Goal: Information Seeking & Learning: Learn about a topic

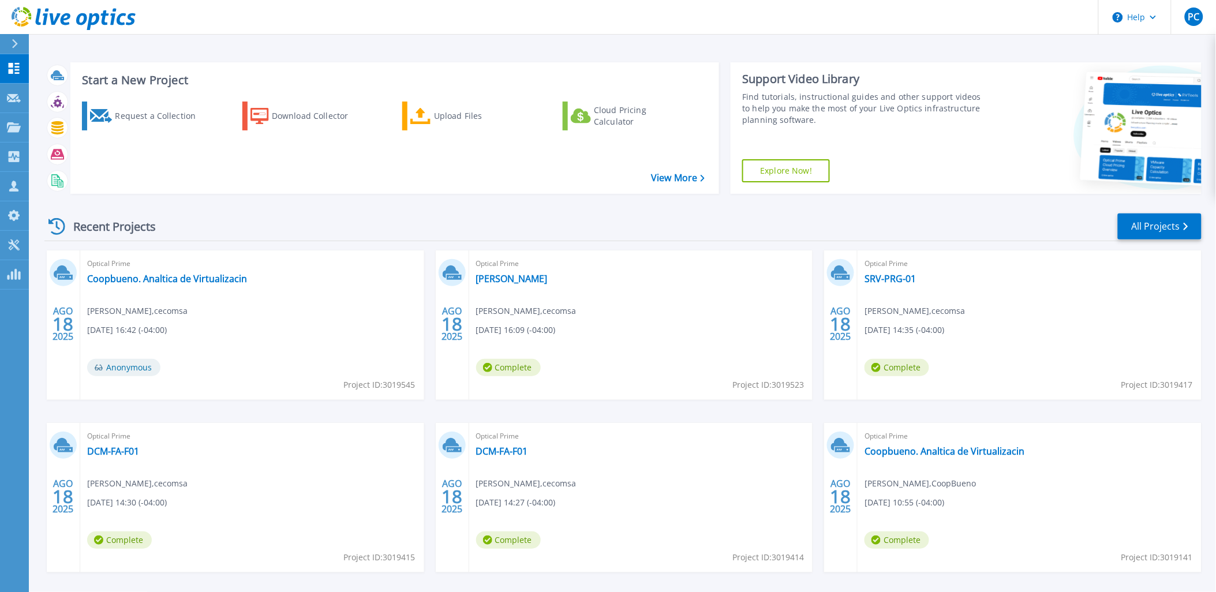
scroll to position [47, 0]
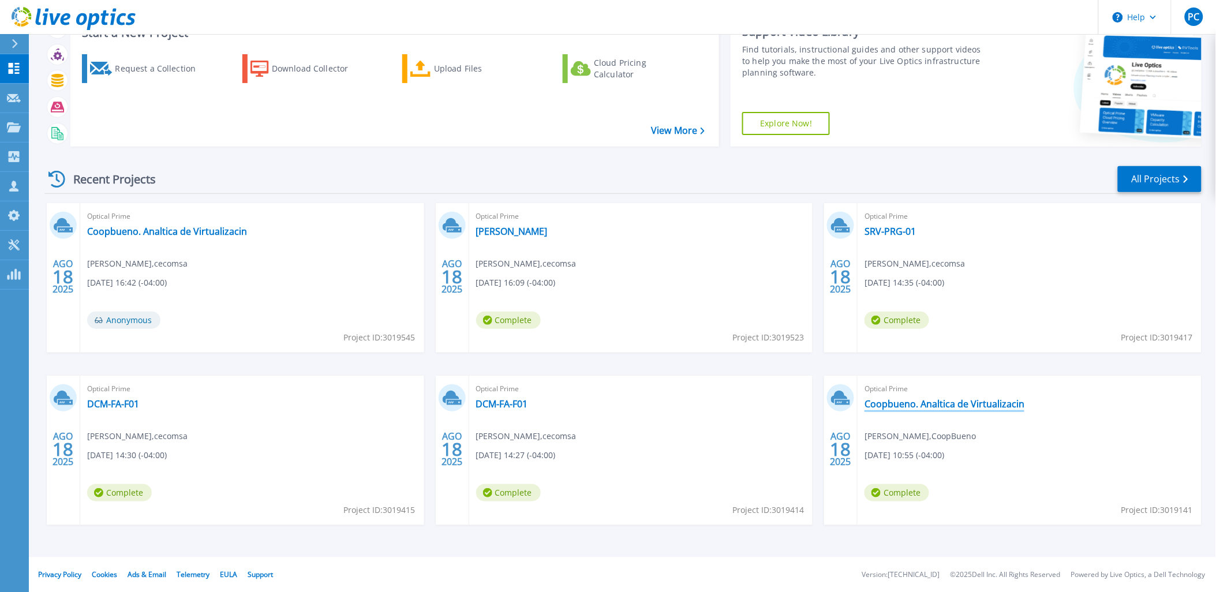
click at [910, 401] on link "Coopbueno. Analtica de Virtualizacin" at bounding box center [945, 404] width 160 height 12
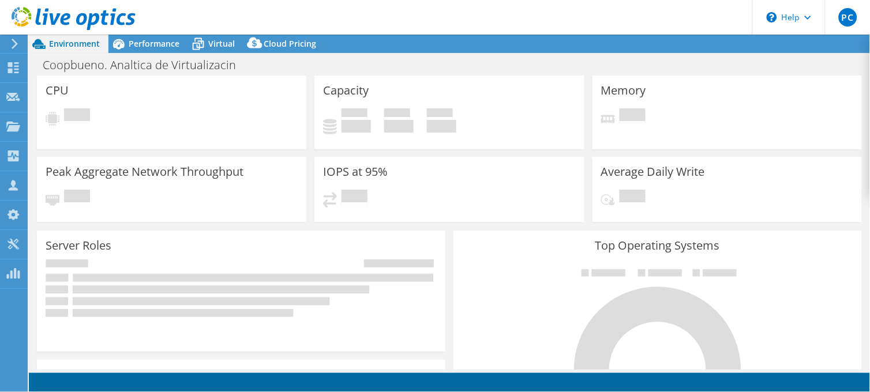
select select "USD"
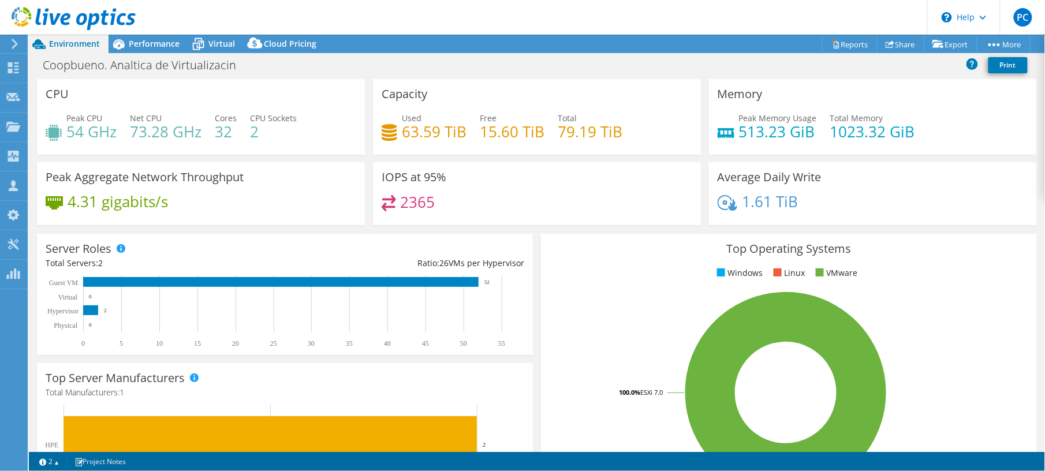
scroll to position [154, 0]
click at [148, 40] on span "Performance" at bounding box center [154, 43] width 51 height 11
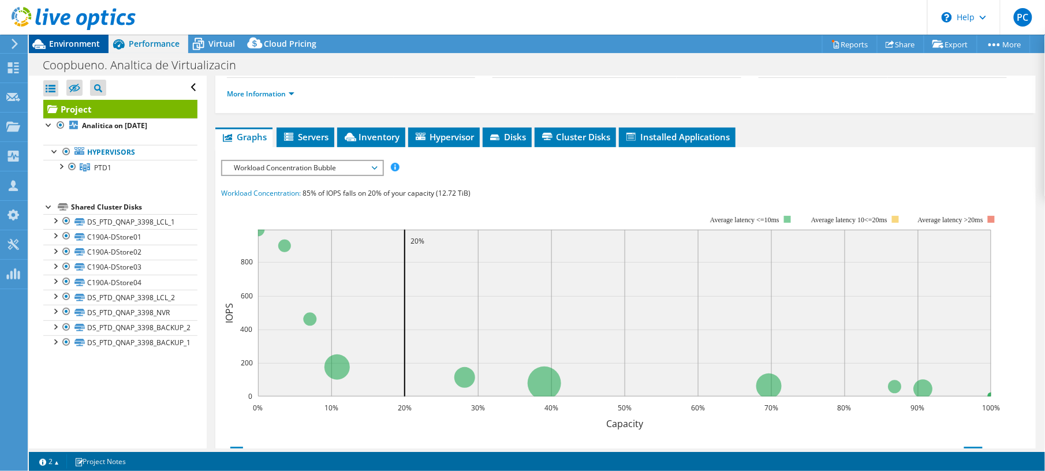
click at [88, 44] on span "Environment" at bounding box center [74, 43] width 51 height 11
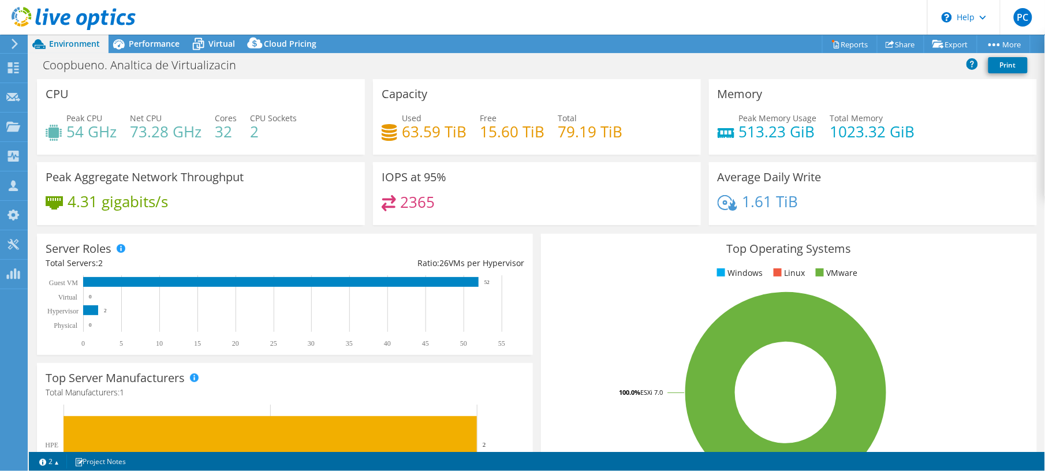
scroll to position [77, 0]
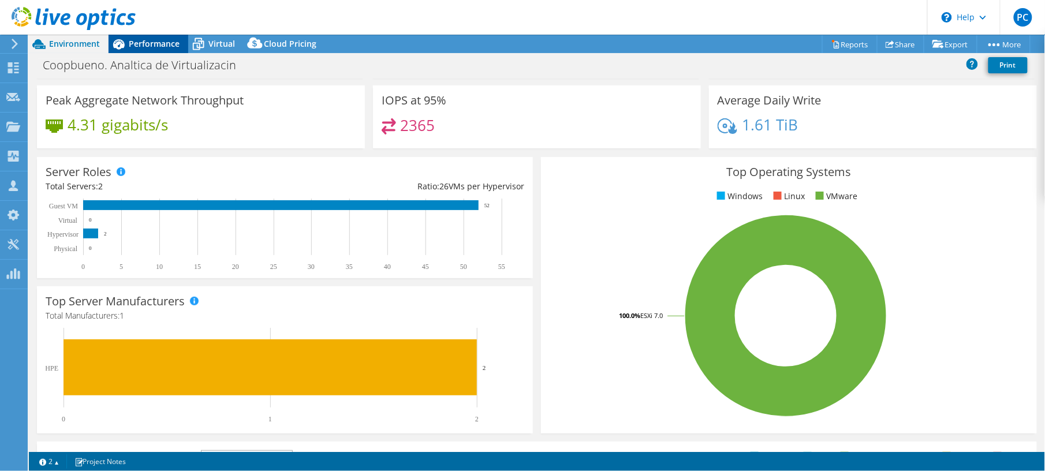
click at [152, 37] on div "Performance" at bounding box center [148, 44] width 80 height 18
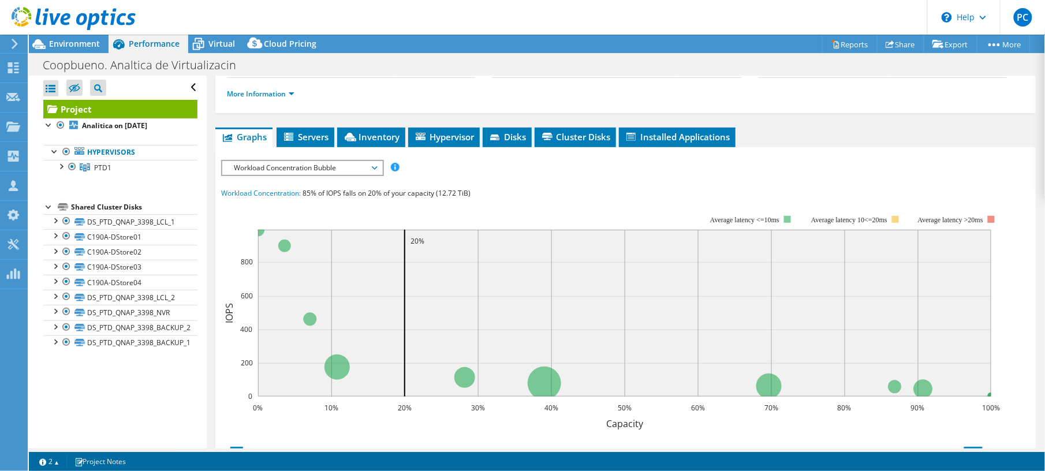
scroll to position [0, 0]
click at [52, 155] on div at bounding box center [55, 151] width 12 height 12
click at [54, 155] on div at bounding box center [55, 151] width 12 height 12
click at [63, 169] on div at bounding box center [61, 166] width 12 height 12
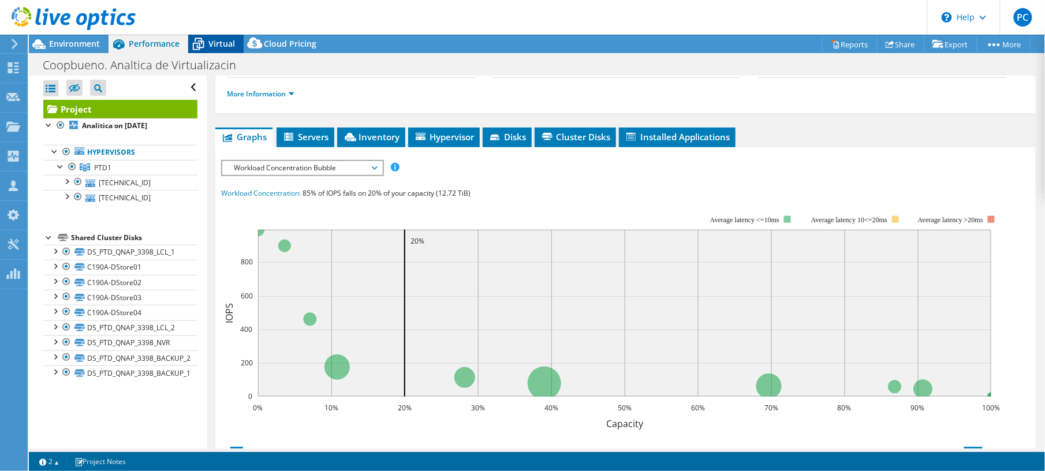
click at [201, 39] on icon at bounding box center [198, 40] width 8 height 4
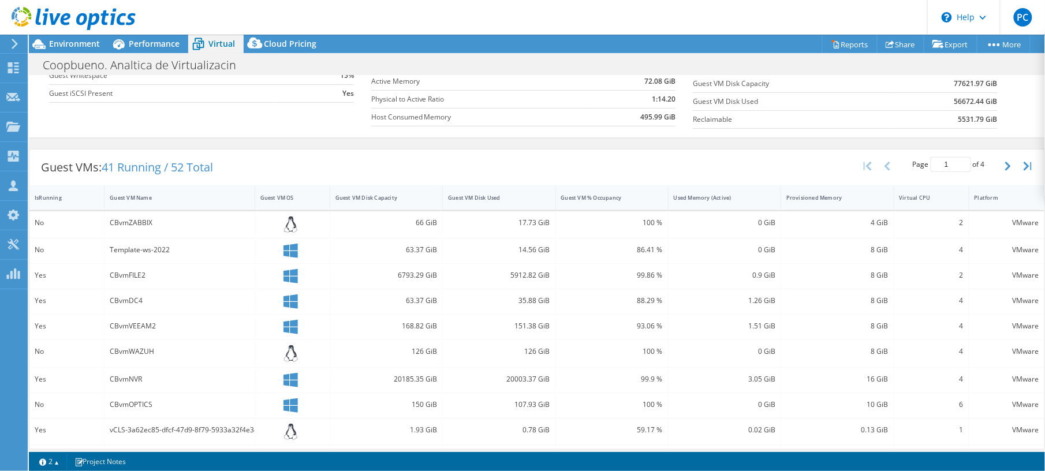
scroll to position [231, 0]
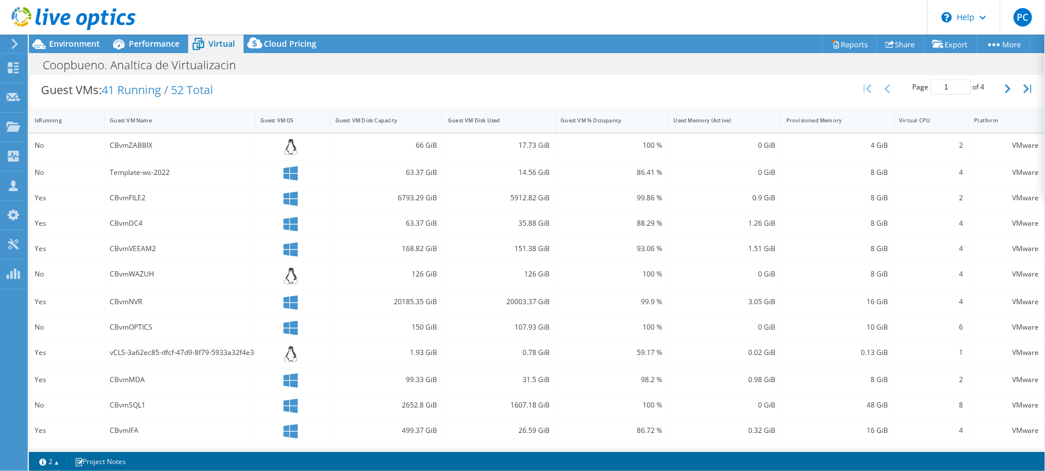
click at [123, 38] on div at bounding box center [68, 19] width 136 height 39
click at [117, 43] on icon at bounding box center [119, 44] width 12 height 10
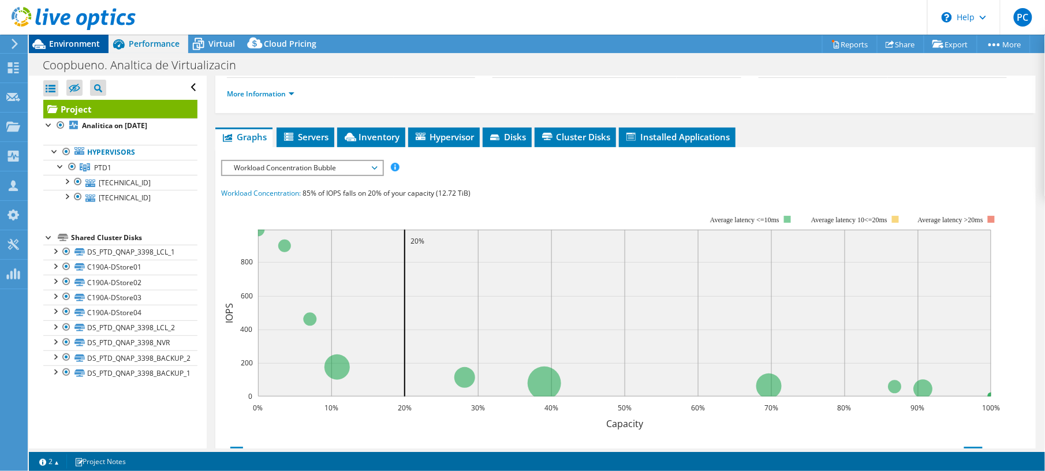
click at [46, 46] on icon at bounding box center [39, 44] width 20 height 20
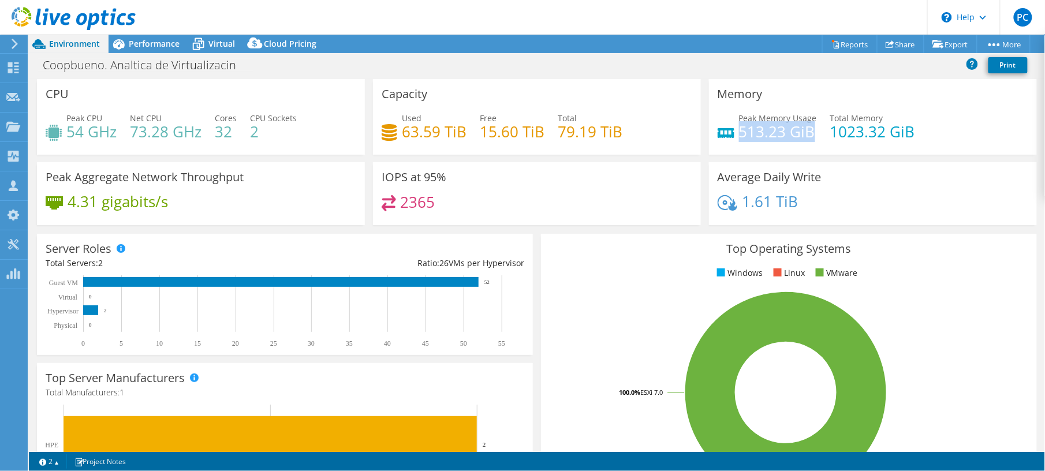
drag, startPoint x: 808, startPoint y: 130, endPoint x: 735, endPoint y: 136, distance: 73.5
click at [739, 136] on h4 "513.23 GiB" at bounding box center [778, 131] width 78 height 13
drag, startPoint x: 917, startPoint y: 134, endPoint x: 824, endPoint y: 134, distance: 92.9
click at [824, 134] on div "Peak Memory Usage 513.23 GiB Total Memory 1023.32 GiB" at bounding box center [872, 131] width 310 height 38
click at [144, 44] on span "Performance" at bounding box center [154, 43] width 51 height 11
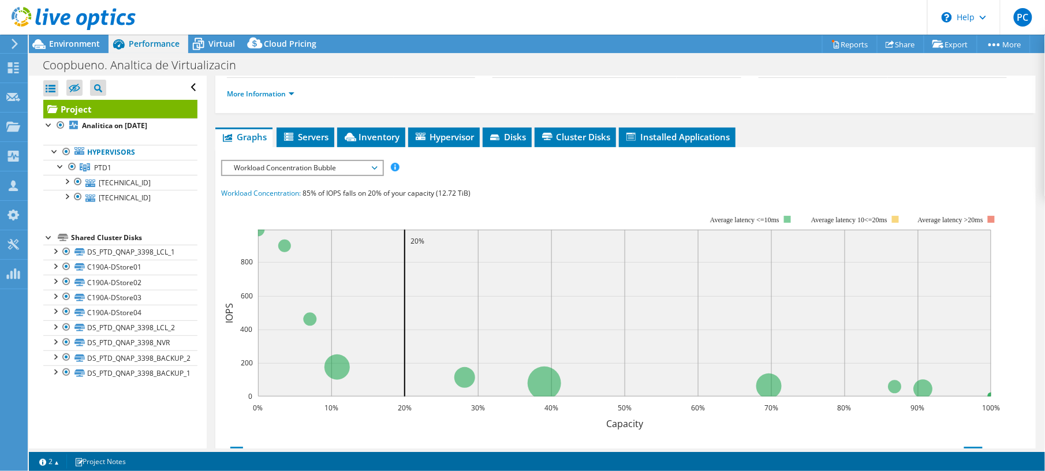
scroll to position [77, 0]
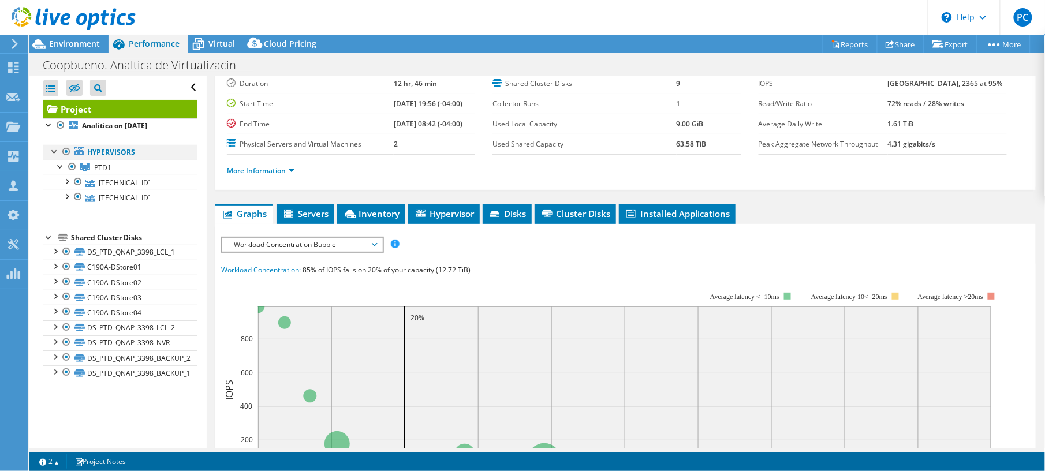
click at [51, 150] on div at bounding box center [55, 151] width 12 height 12
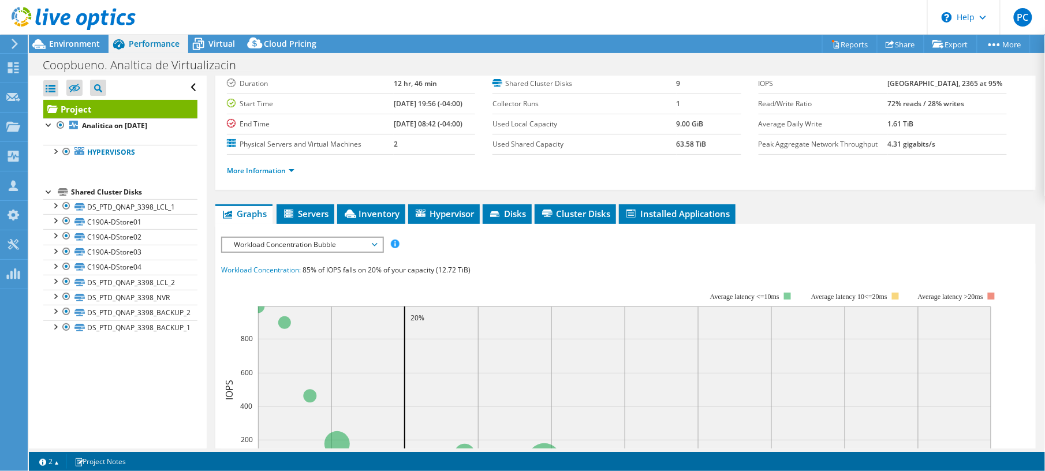
drag, startPoint x: 59, startPoint y: 153, endPoint x: 35, endPoint y: 154, distance: 24.2
click at [60, 153] on li "Hypervisors PTD1 [TECHNICAL_ID]" at bounding box center [120, 152] width 154 height 15
click at [56, 152] on div at bounding box center [55, 151] width 12 height 12
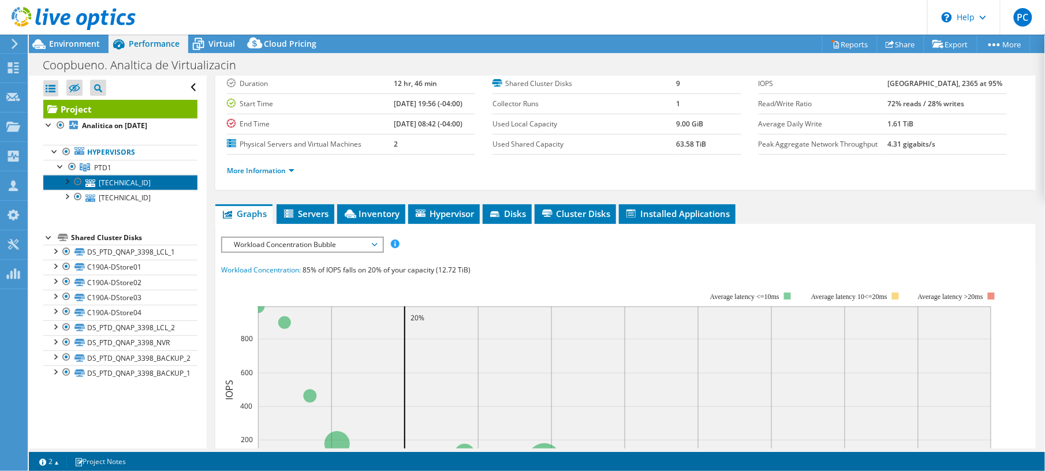
click at [118, 181] on link "[TECHNICAL_ID]" at bounding box center [120, 182] width 154 height 15
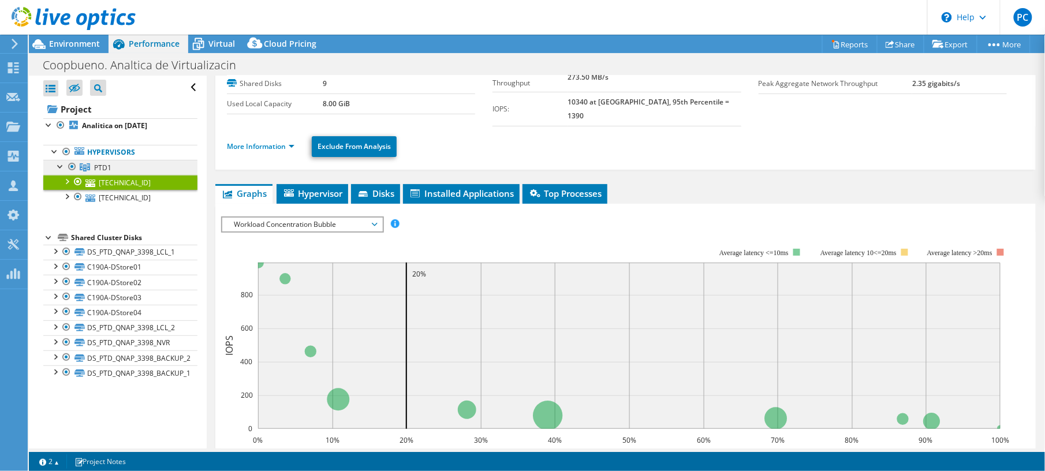
click at [125, 160] on link "PTD1" at bounding box center [120, 167] width 154 height 15
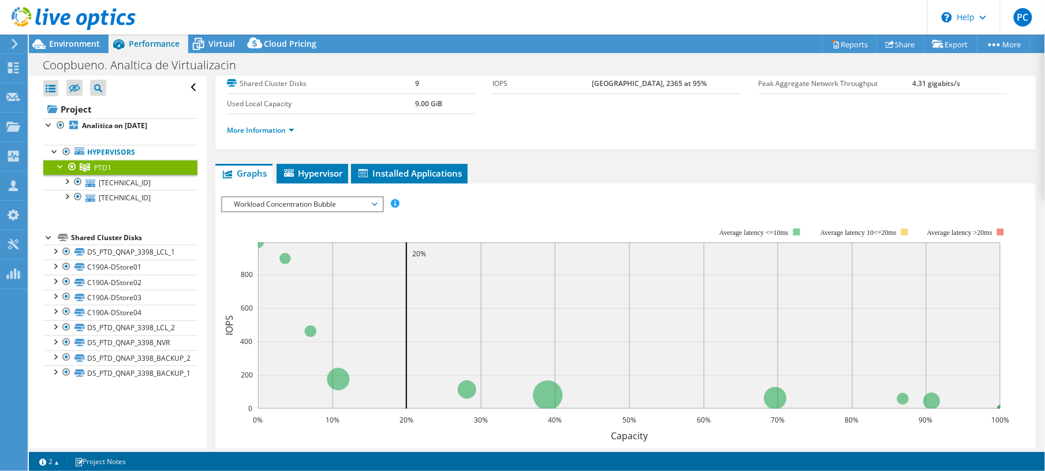
click at [362, 203] on span "Workload Concentration Bubble" at bounding box center [302, 204] width 148 height 14
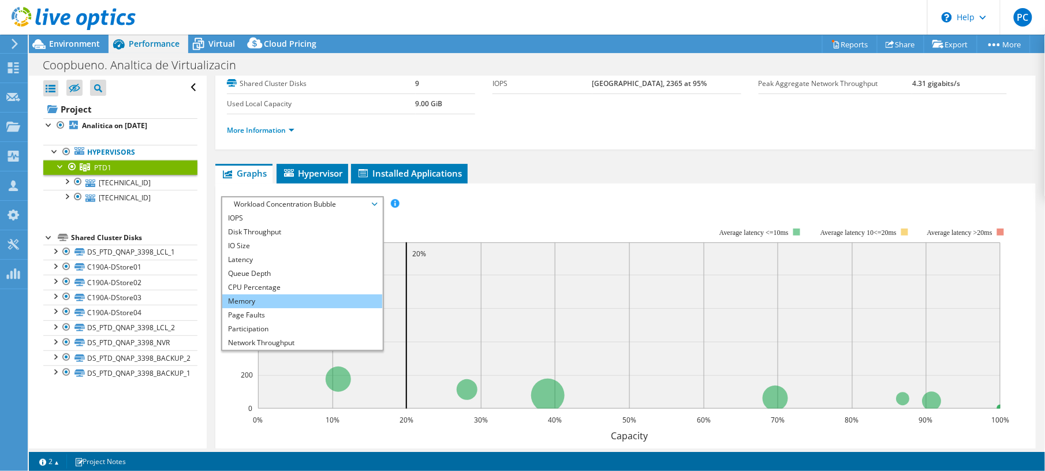
click at [295, 294] on li "Memory" at bounding box center [302, 301] width 160 height 14
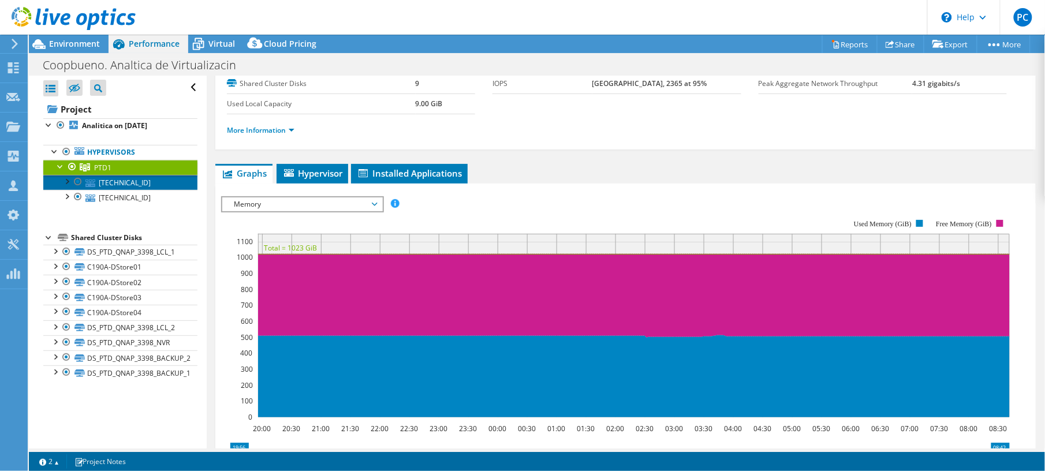
click at [102, 180] on link "[TECHNICAL_ID]" at bounding box center [120, 182] width 154 height 15
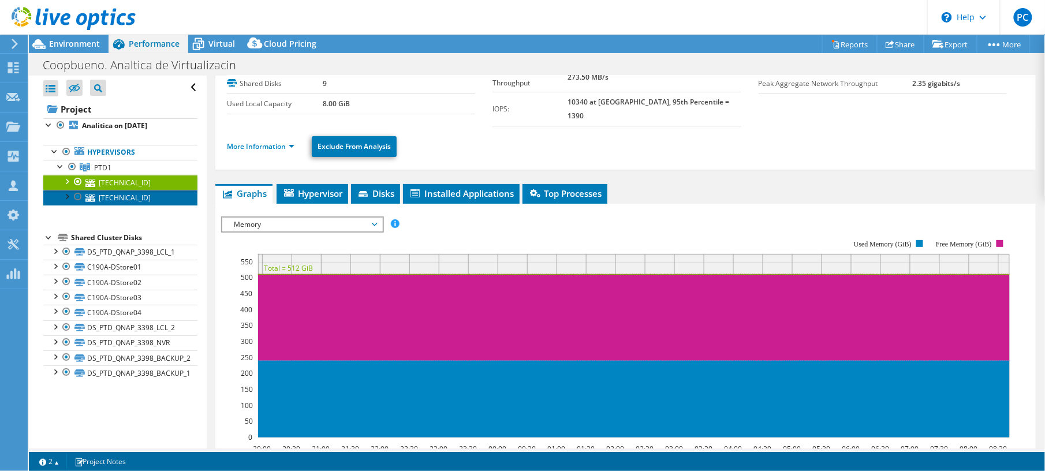
click at [125, 199] on link "[TECHNICAL_ID]" at bounding box center [120, 197] width 154 height 15
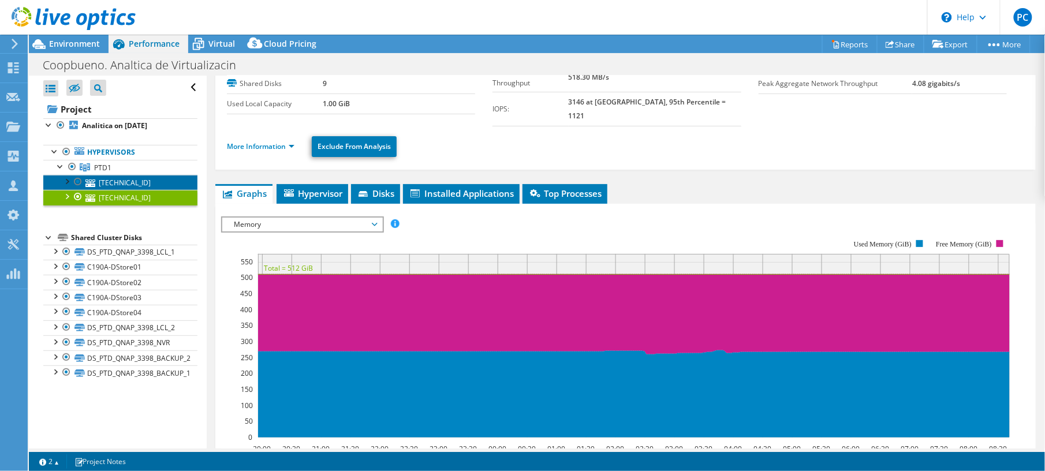
click at [104, 181] on link "[TECHNICAL_ID]" at bounding box center [120, 182] width 154 height 15
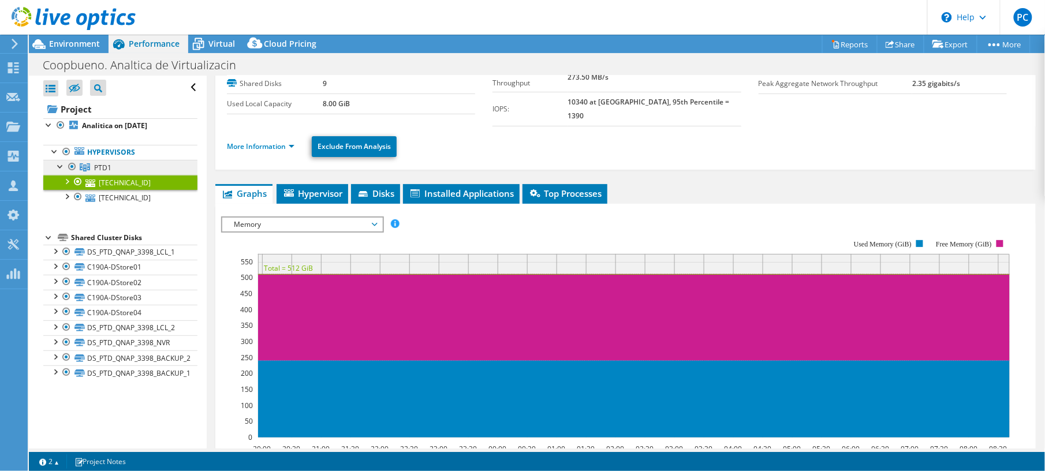
click at [114, 169] on link "PTD1" at bounding box center [120, 167] width 154 height 15
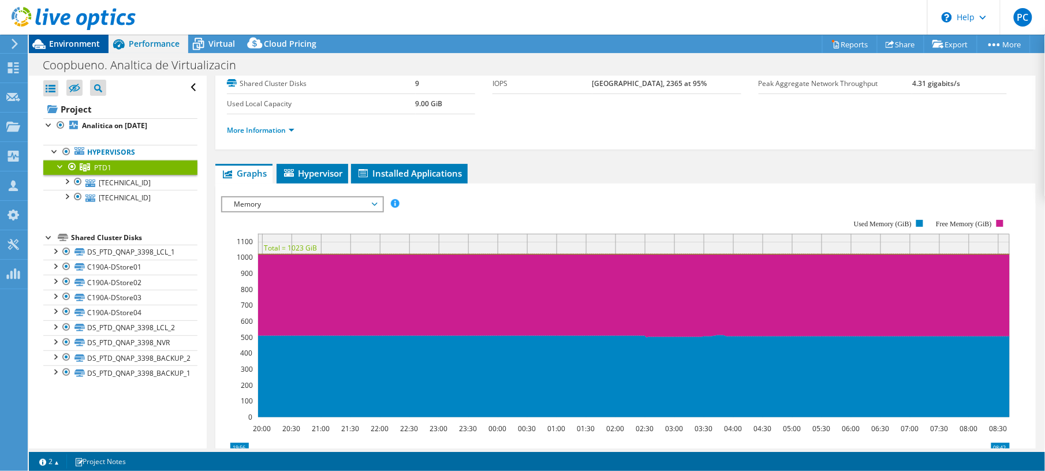
click at [79, 40] on span "Environment" at bounding box center [74, 43] width 51 height 11
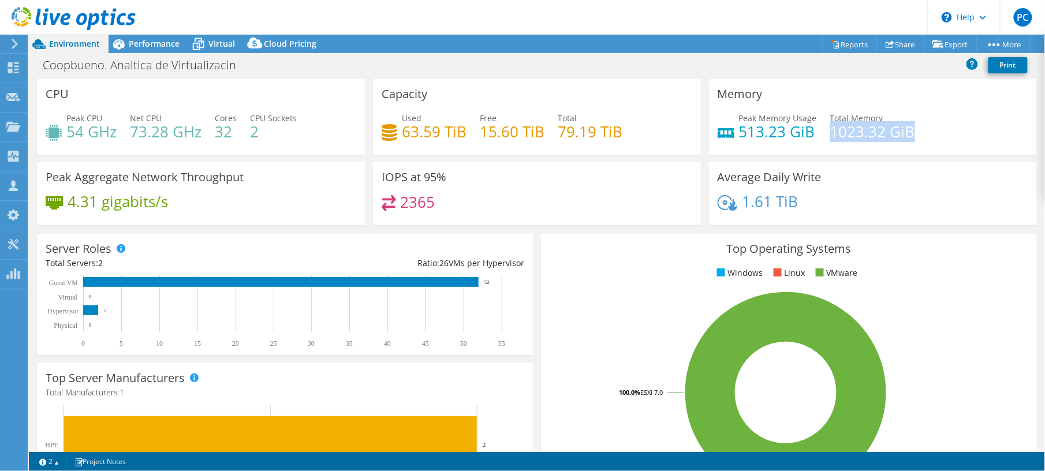
drag, startPoint x: 912, startPoint y: 132, endPoint x: 824, endPoint y: 137, distance: 88.4
click at [824, 137] on div "Peak Memory Usage 513.23 GiB Total Memory 1023.32 GiB" at bounding box center [872, 131] width 310 height 38
drag, startPoint x: 824, startPoint y: 137, endPoint x: 733, endPoint y: 137, distance: 91.2
click at [739, 137] on h4 "513.23 GiB" at bounding box center [778, 131] width 78 height 13
drag, startPoint x: 905, startPoint y: 128, endPoint x: 809, endPoint y: 128, distance: 96.4
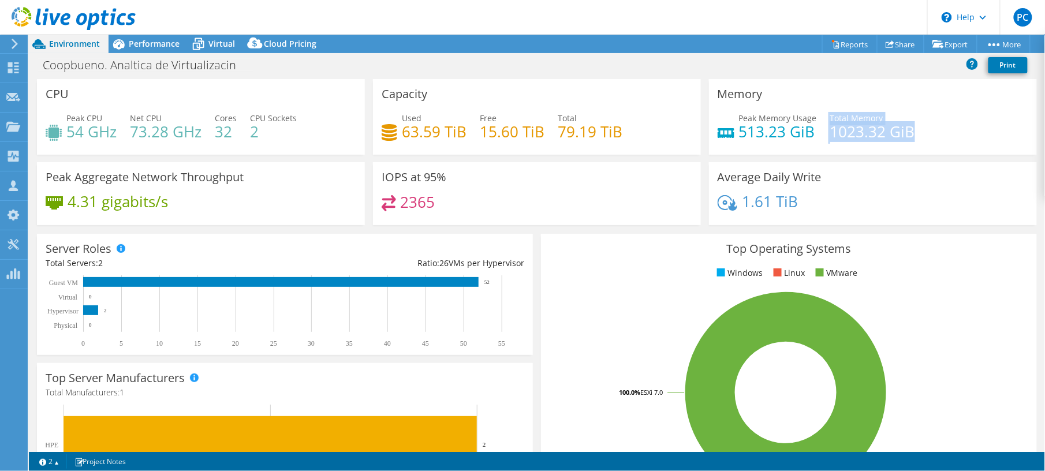
click at [809, 128] on div "Peak Memory Usage 513.23 GiB Total Memory 1023.32 GiB" at bounding box center [872, 131] width 310 height 38
drag, startPoint x: 809, startPoint y: 128, endPoint x: 905, endPoint y: 130, distance: 96.4
click at [906, 132] on div "Peak Memory Usage 513.23 GiB Total Memory 1023.32 GiB" at bounding box center [872, 131] width 310 height 38
drag, startPoint x: 908, startPoint y: 130, endPoint x: 828, endPoint y: 135, distance: 80.4
click at [828, 135] on div "Peak Memory Usage 513.23 GiB Total Memory 1023.32 GiB" at bounding box center [872, 131] width 310 height 38
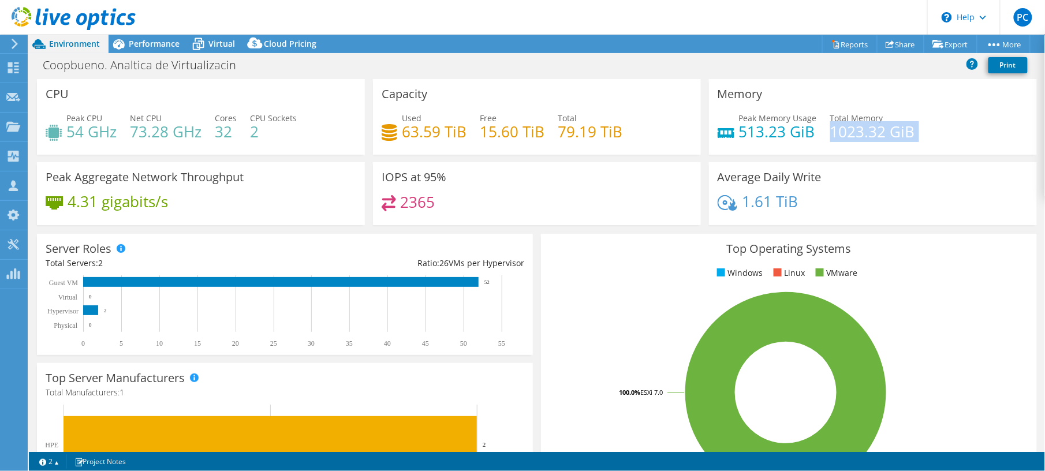
drag, startPoint x: 828, startPoint y: 135, endPoint x: 840, endPoint y: 141, distance: 13.9
click at [840, 138] on h4 "1023.32 GiB" at bounding box center [872, 131] width 85 height 13
click at [830, 138] on h4 "1023.32 GiB" at bounding box center [872, 131] width 85 height 13
drag, startPoint x: 825, startPoint y: 137, endPoint x: 921, endPoint y: 129, distance: 96.1
click at [921, 129] on div "Peak Memory Usage 513.23 GiB Total Memory 1023.32 GiB" at bounding box center [872, 131] width 310 height 38
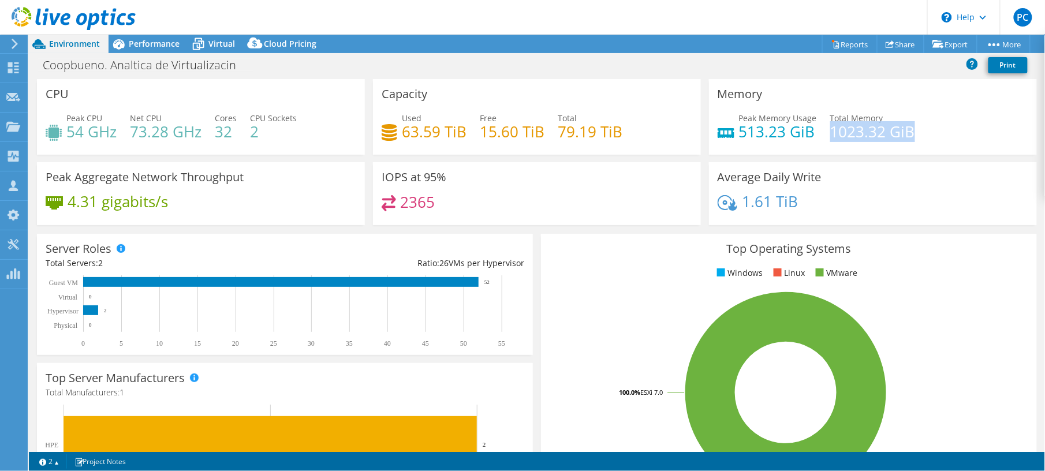
click at [830, 134] on h4 "1023.32 GiB" at bounding box center [872, 131] width 85 height 13
drag, startPoint x: 824, startPoint y: 132, endPoint x: 910, endPoint y: 132, distance: 85.4
click at [910, 132] on div "Peak Memory Usage 513.23 GiB Total Memory 1023.32 GiB" at bounding box center [872, 131] width 310 height 38
click at [163, 40] on span "Performance" at bounding box center [154, 43] width 51 height 11
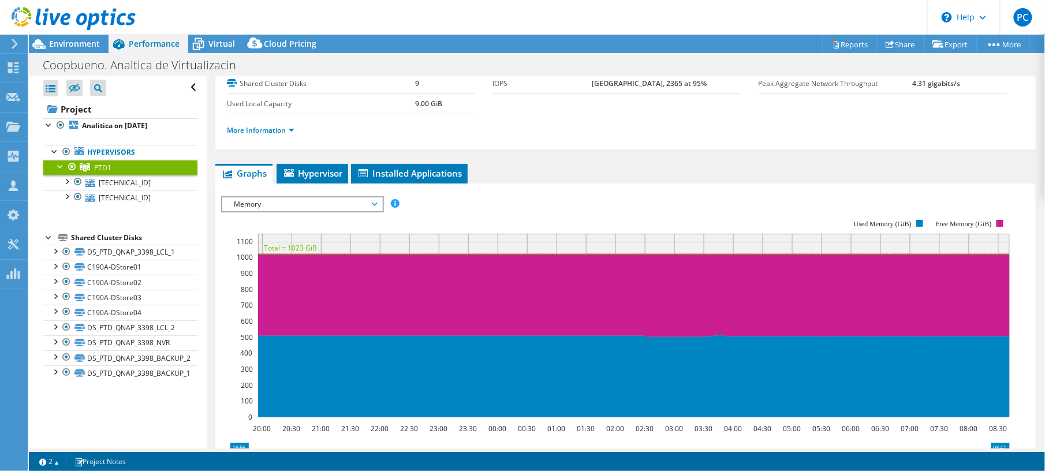
click at [62, 164] on div at bounding box center [61, 166] width 12 height 12
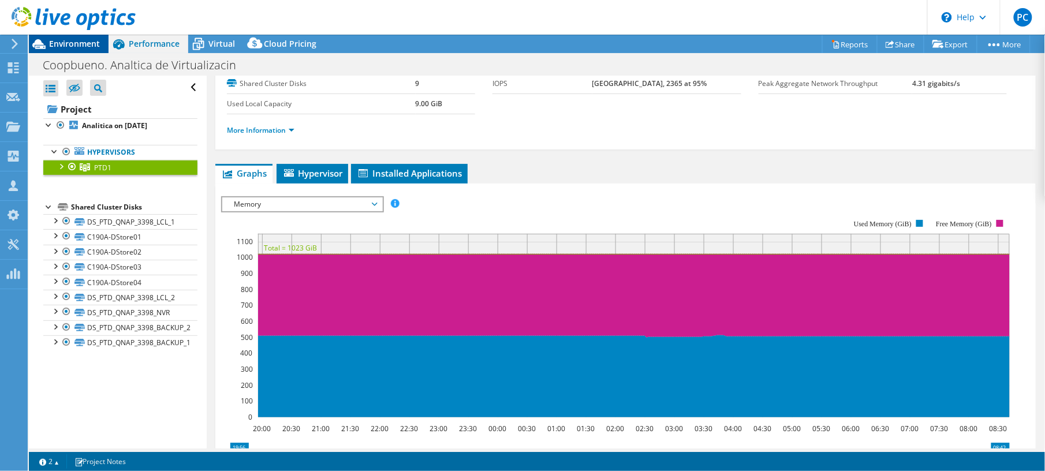
click at [44, 46] on icon at bounding box center [38, 44] width 13 height 10
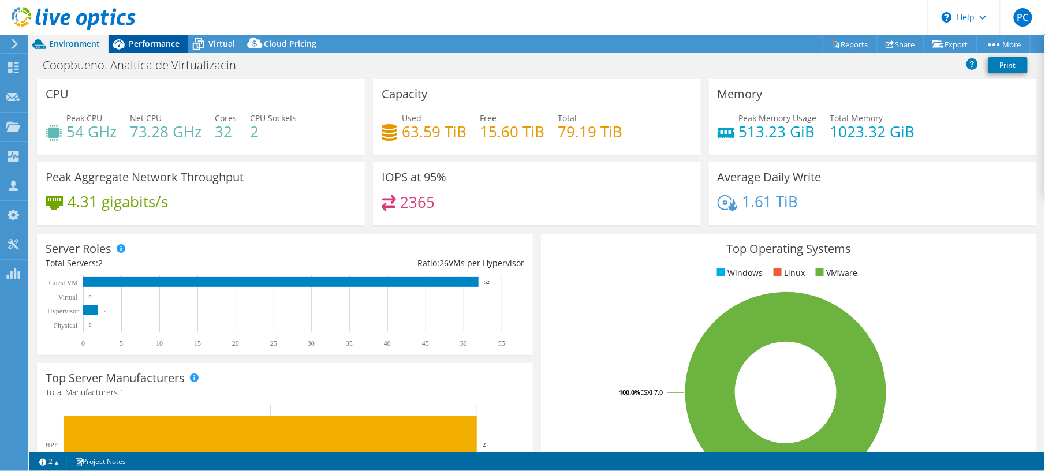
click at [164, 47] on span "Performance" at bounding box center [154, 43] width 51 height 11
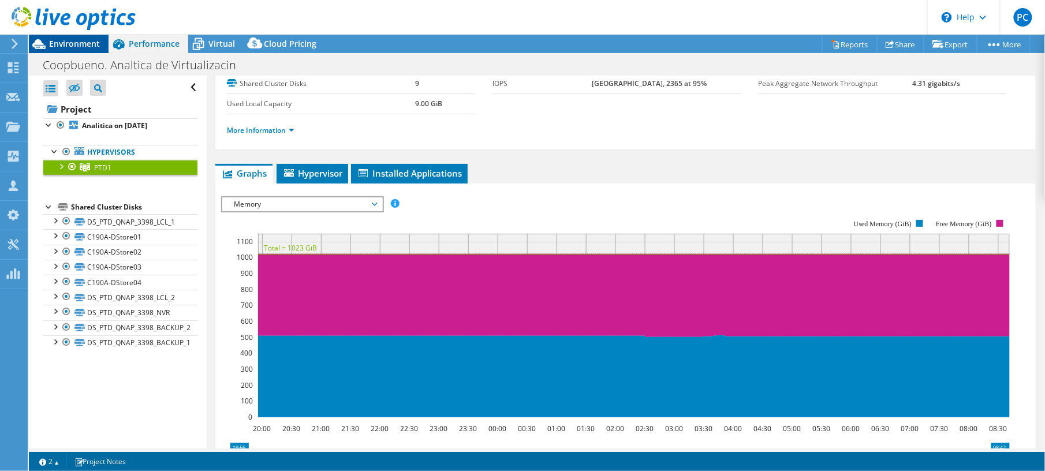
click at [92, 39] on span "Environment" at bounding box center [74, 43] width 51 height 11
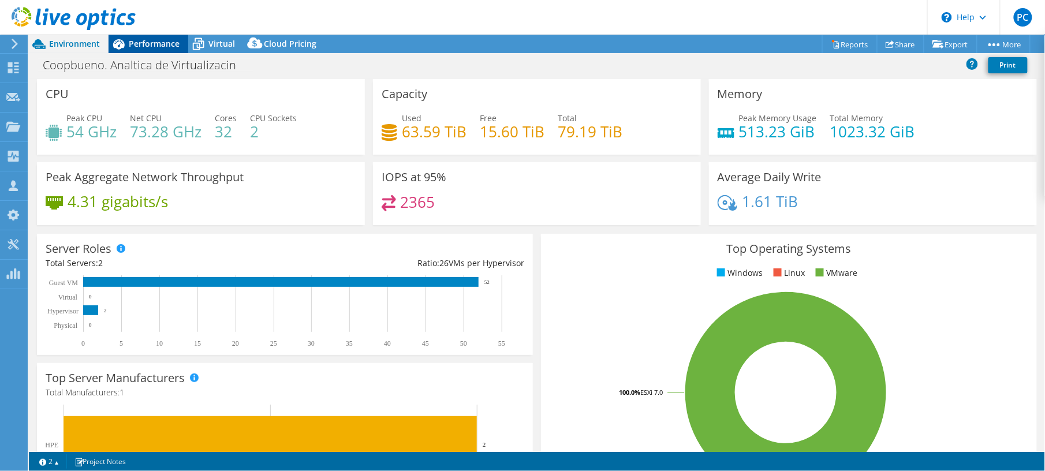
click at [163, 47] on span "Performance" at bounding box center [154, 43] width 51 height 11
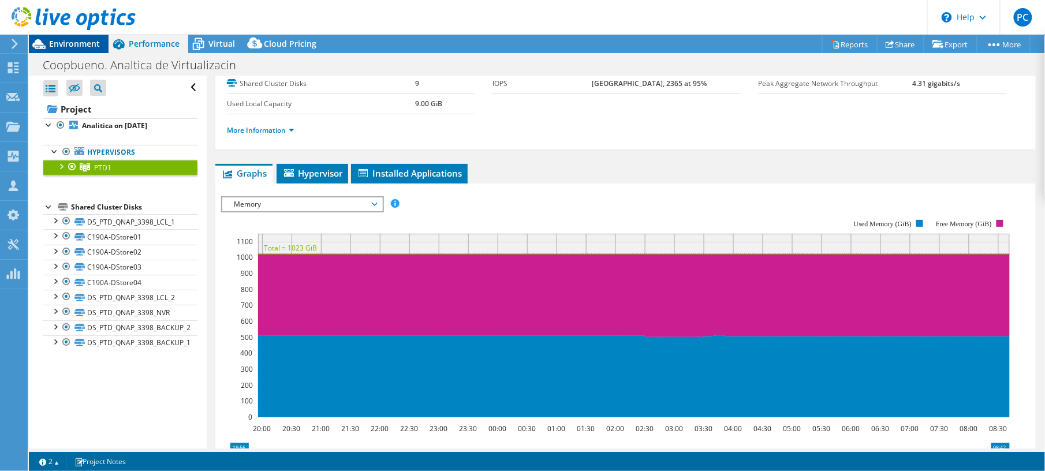
click at [89, 42] on span "Environment" at bounding box center [74, 43] width 51 height 11
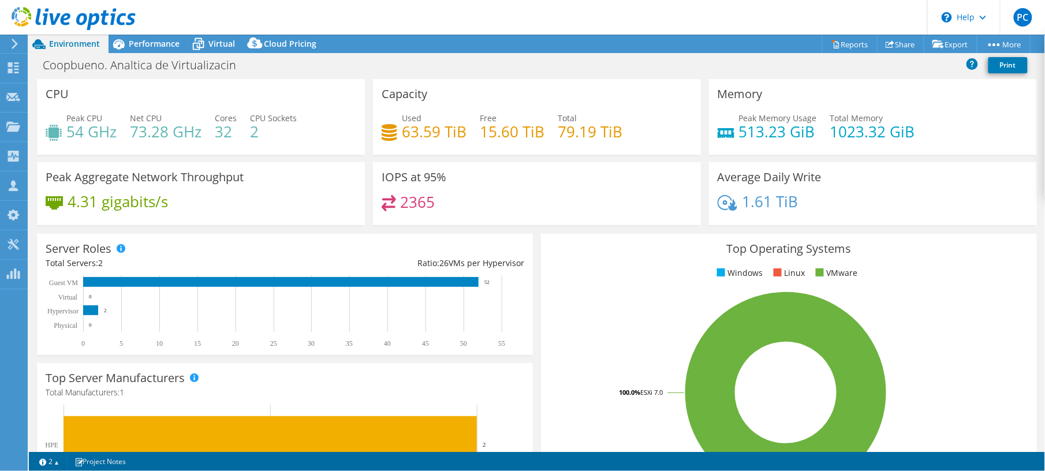
scroll to position [8, 0]
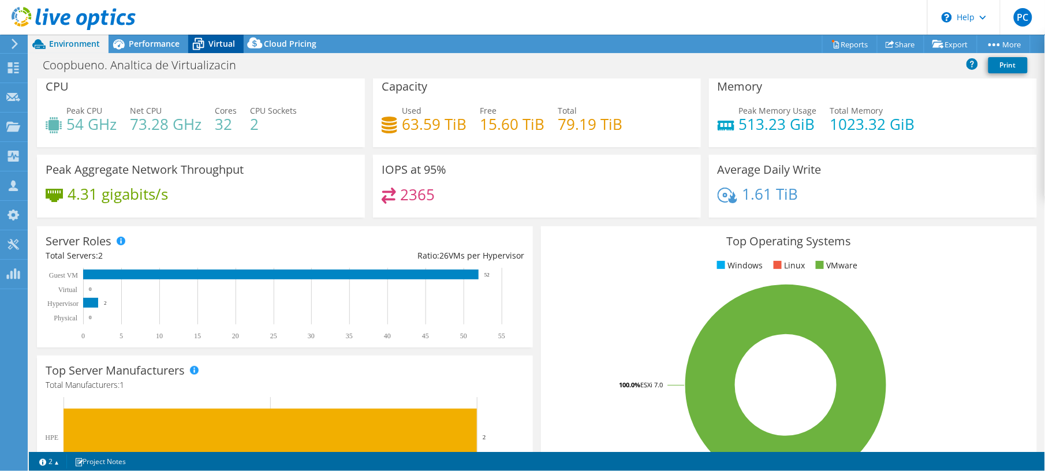
click at [201, 43] on icon at bounding box center [199, 44] width 12 height 9
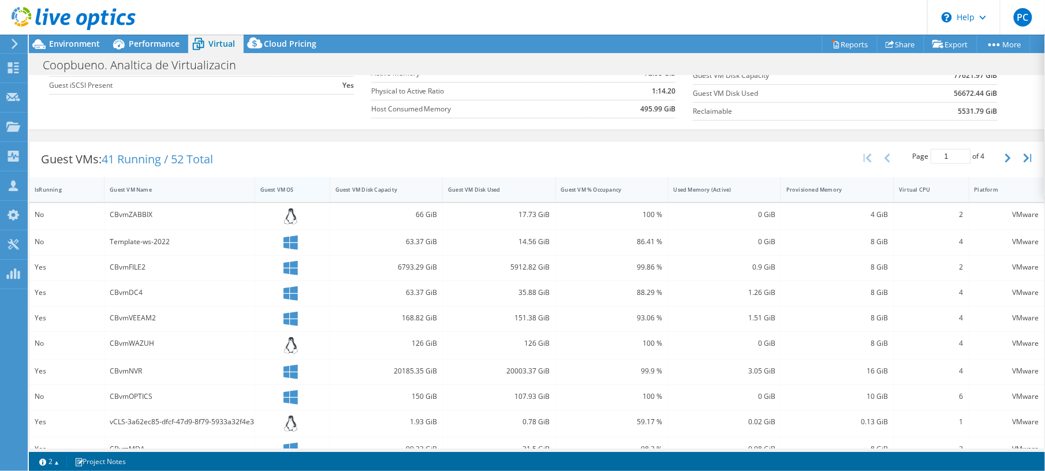
scroll to position [84, 0]
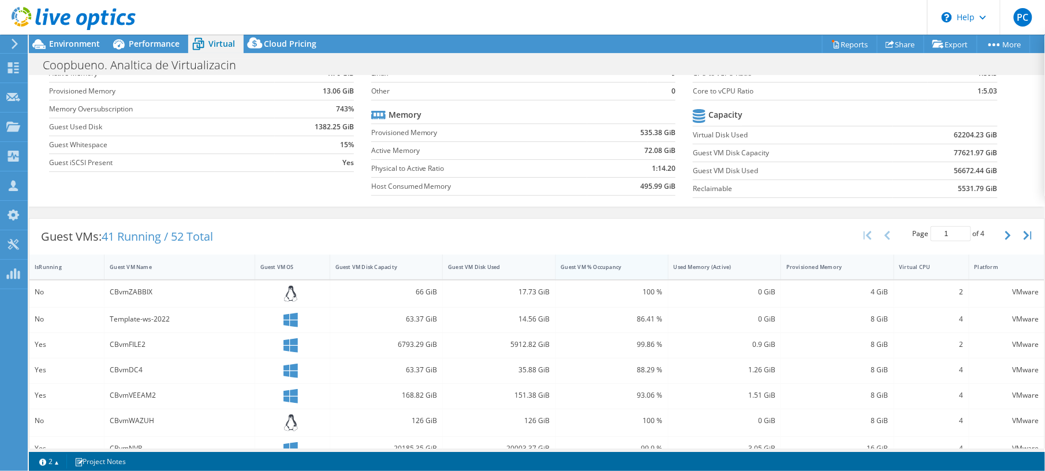
click at [614, 267] on div "Guest VM % Occupancy" at bounding box center [605, 267] width 88 height 8
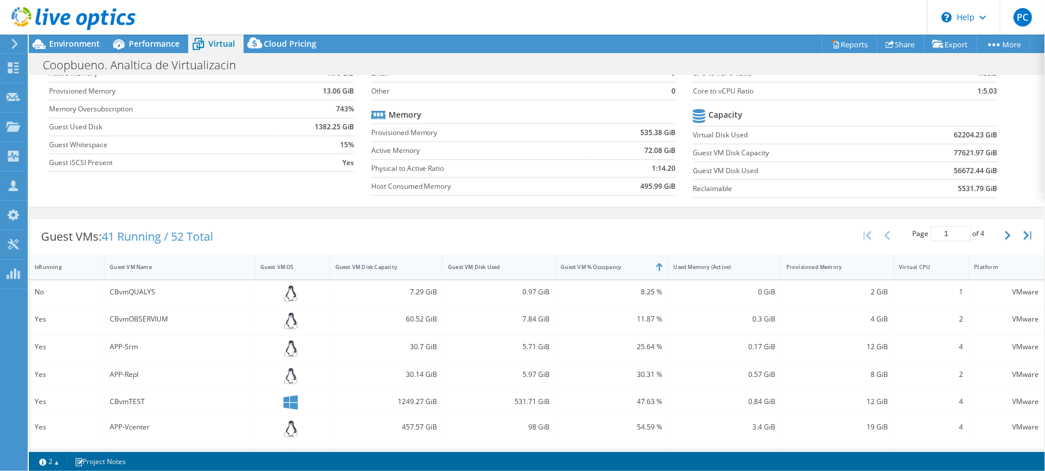
click at [614, 267] on div "Guest VM % Occupancy" at bounding box center [605, 267] width 88 height 8
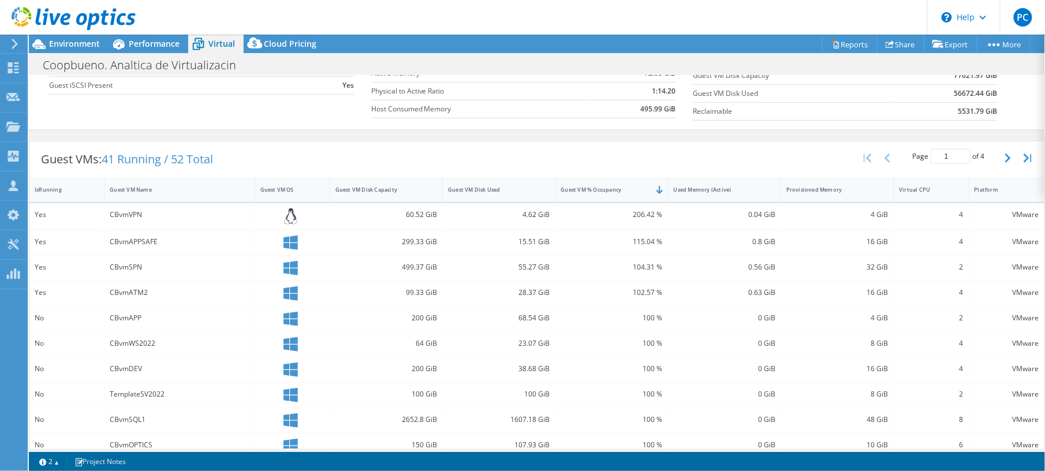
scroll to position [238, 0]
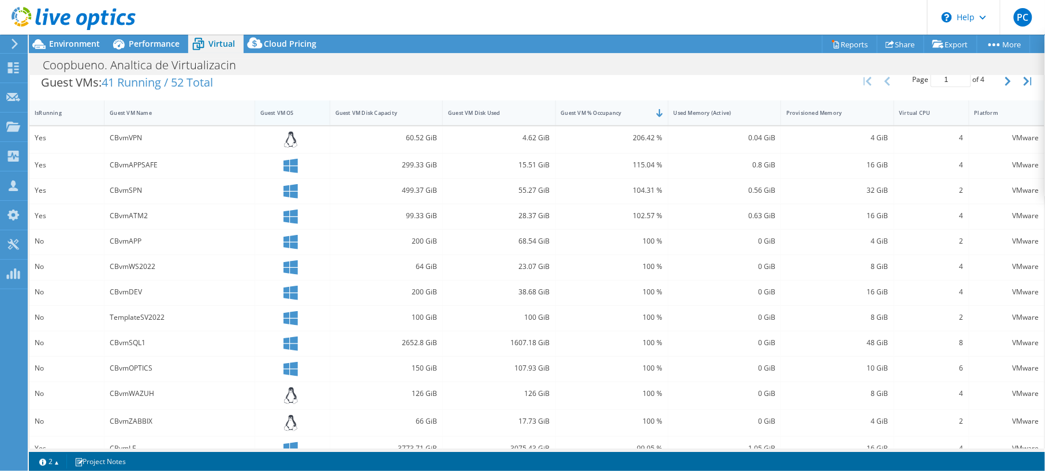
click at [284, 105] on div "Guest VM OS" at bounding box center [285, 113] width 61 height 18
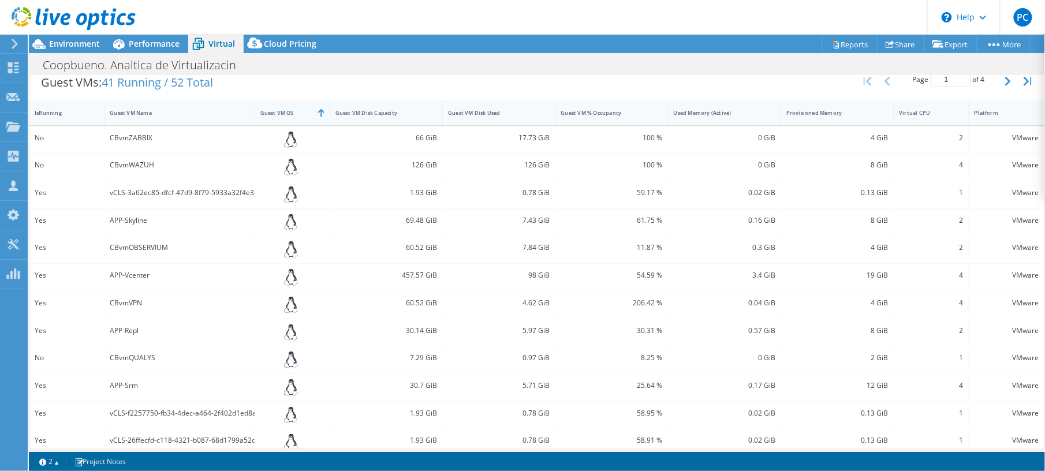
click at [282, 107] on div "Guest VM OS" at bounding box center [285, 113] width 61 height 18
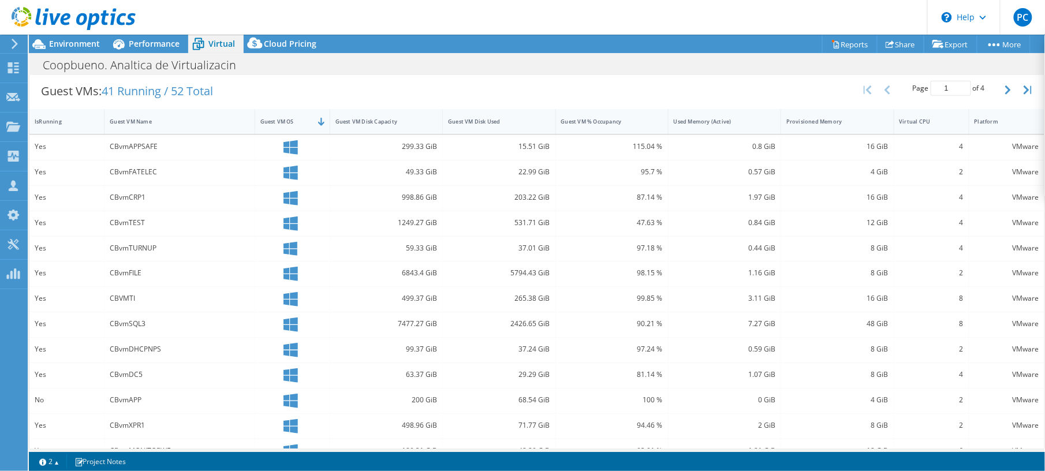
scroll to position [153, 0]
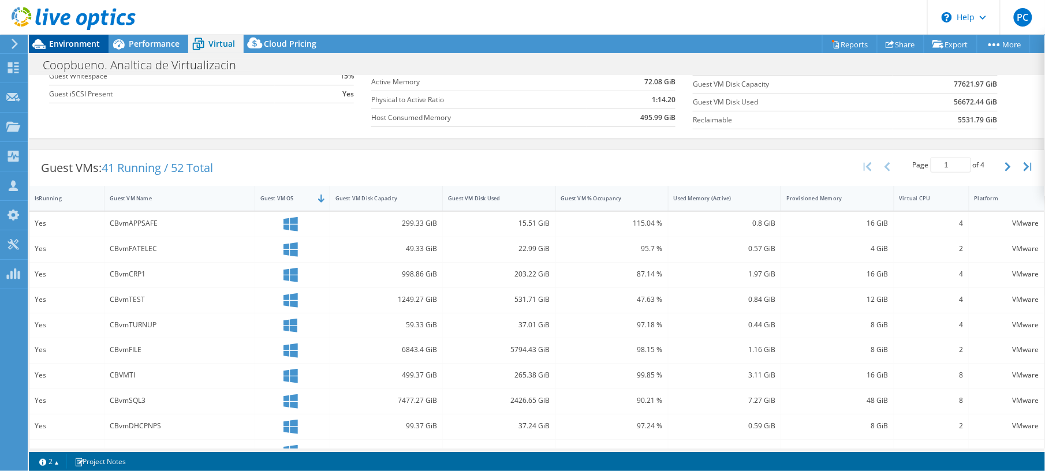
click at [77, 42] on span "Environment" at bounding box center [74, 43] width 51 height 11
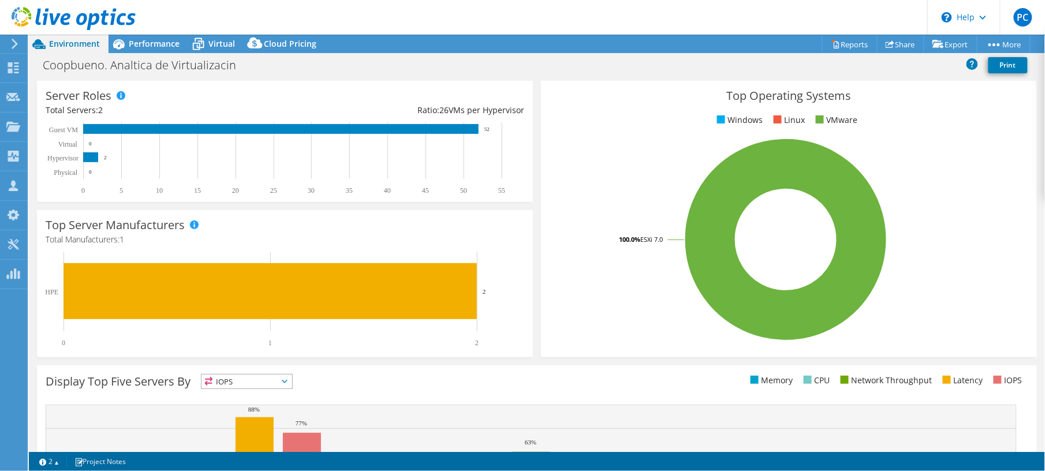
scroll to position [0, 0]
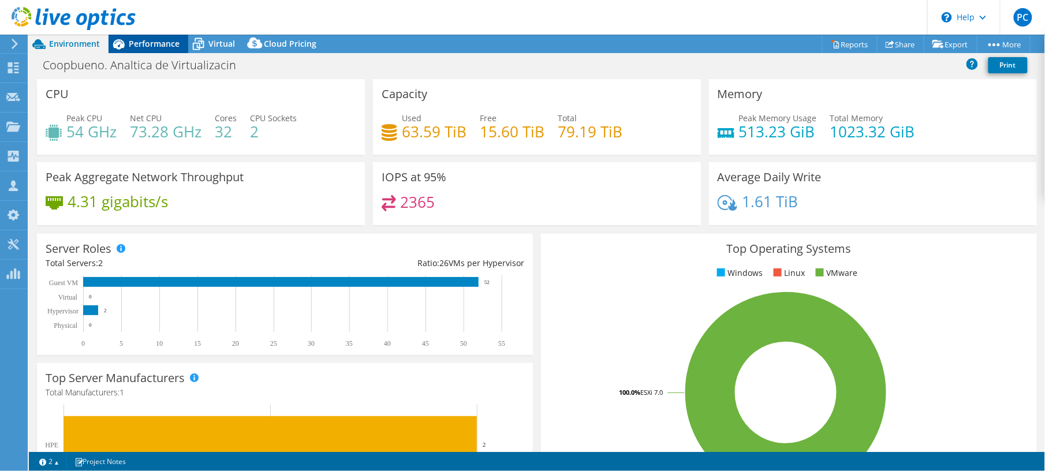
click at [163, 48] on span "Performance" at bounding box center [154, 43] width 51 height 11
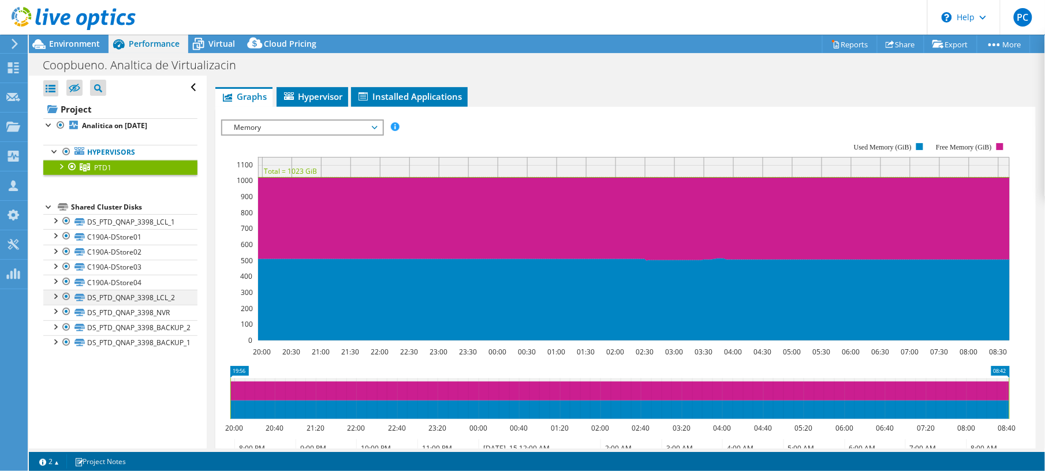
click at [51, 301] on div at bounding box center [55, 296] width 12 height 12
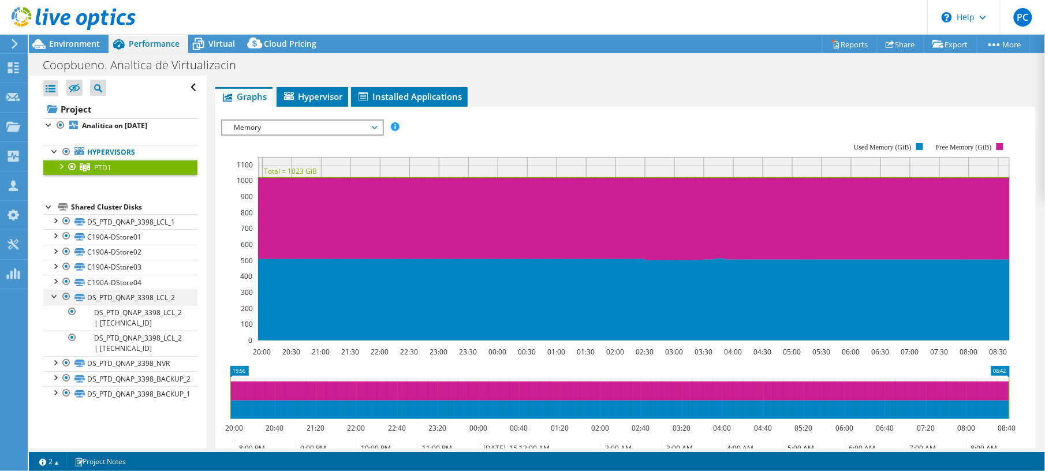
click at [51, 301] on div at bounding box center [55, 296] width 12 height 12
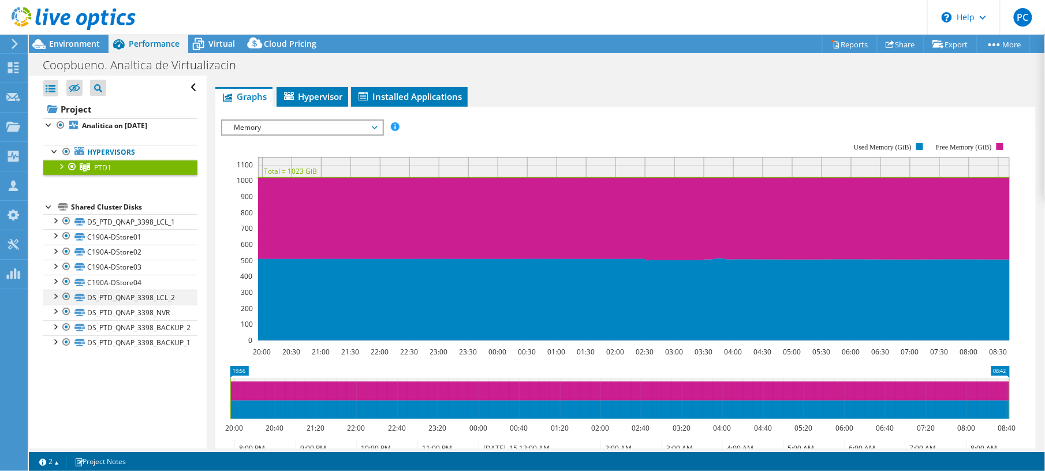
click at [63, 300] on div at bounding box center [67, 297] width 12 height 14
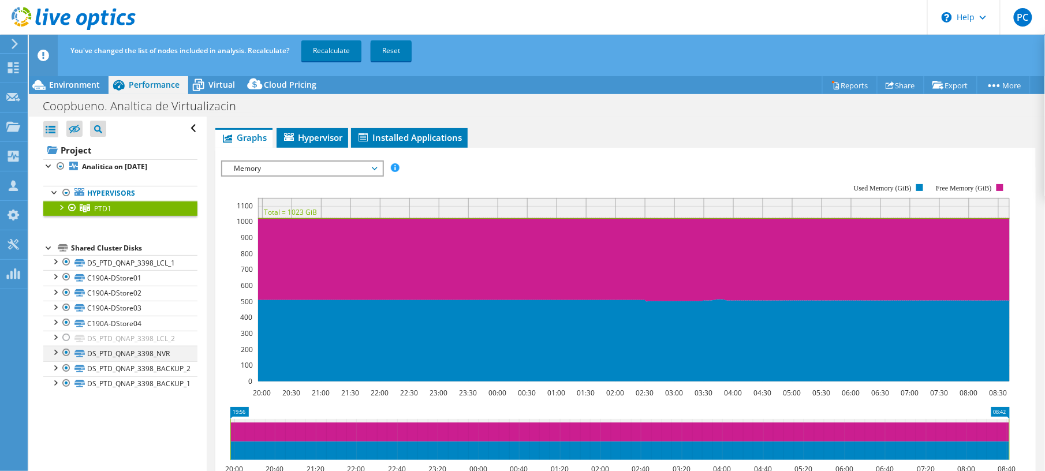
click at [69, 357] on div at bounding box center [67, 353] width 12 height 14
click at [69, 368] on div at bounding box center [67, 368] width 12 height 14
click at [70, 384] on div at bounding box center [67, 383] width 12 height 14
click at [63, 261] on div at bounding box center [67, 262] width 12 height 14
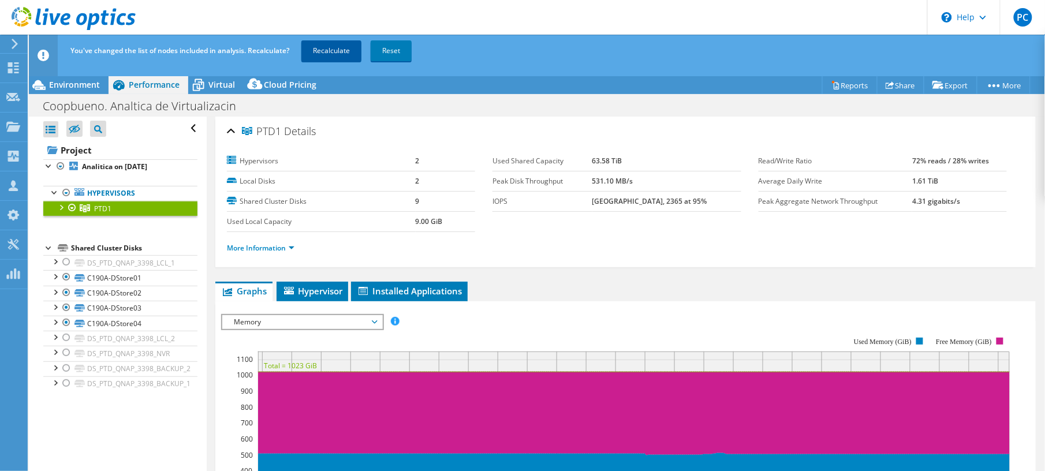
click at [349, 51] on link "Recalculate" at bounding box center [331, 50] width 60 height 21
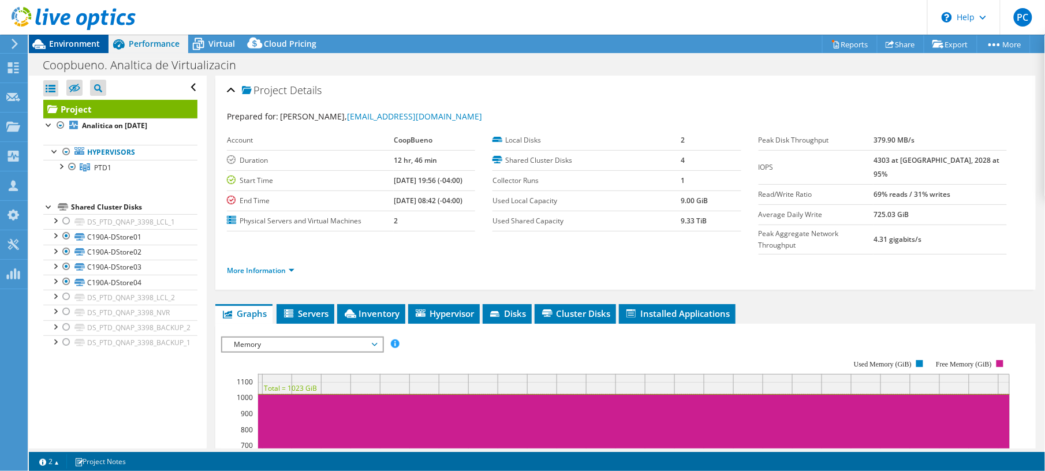
click at [86, 42] on span "Environment" at bounding box center [74, 43] width 51 height 11
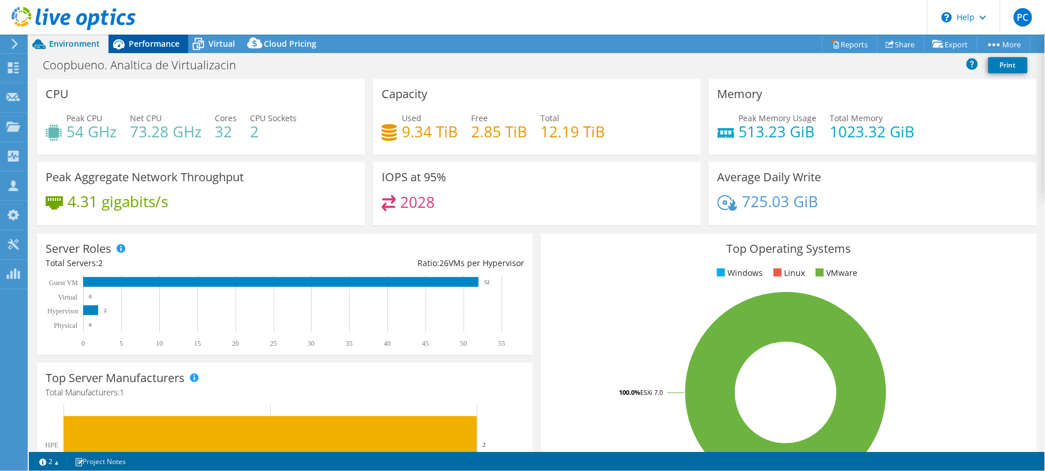
click at [148, 45] on span "Performance" at bounding box center [154, 43] width 51 height 11
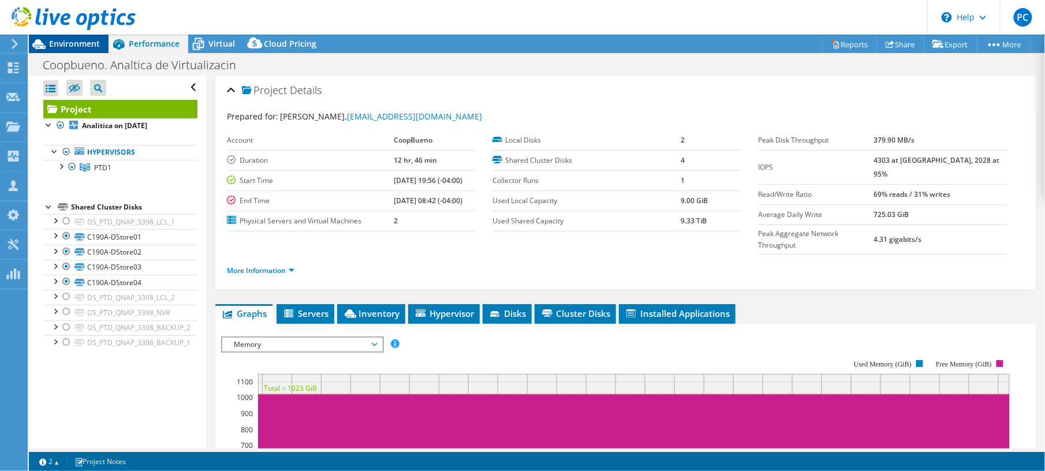
click at [85, 51] on div "Environment" at bounding box center [69, 44] width 80 height 18
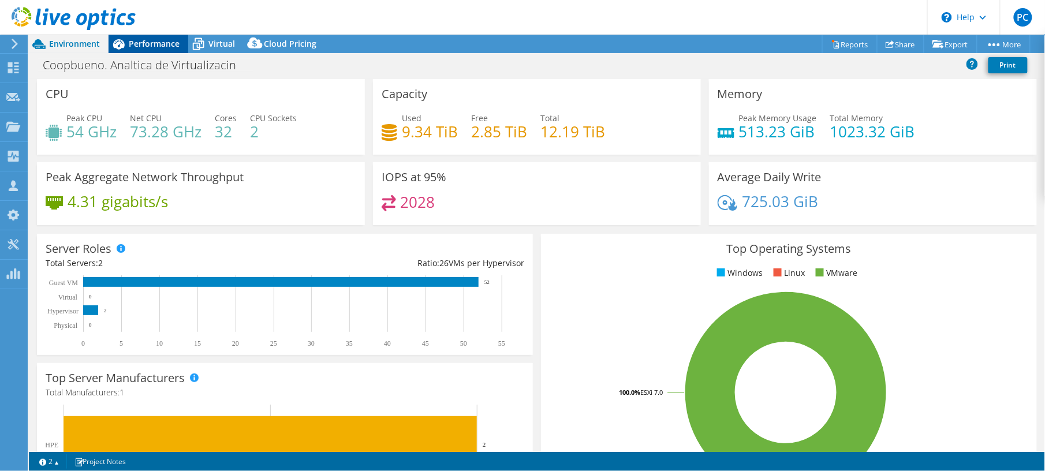
click at [135, 46] on span "Performance" at bounding box center [154, 43] width 51 height 11
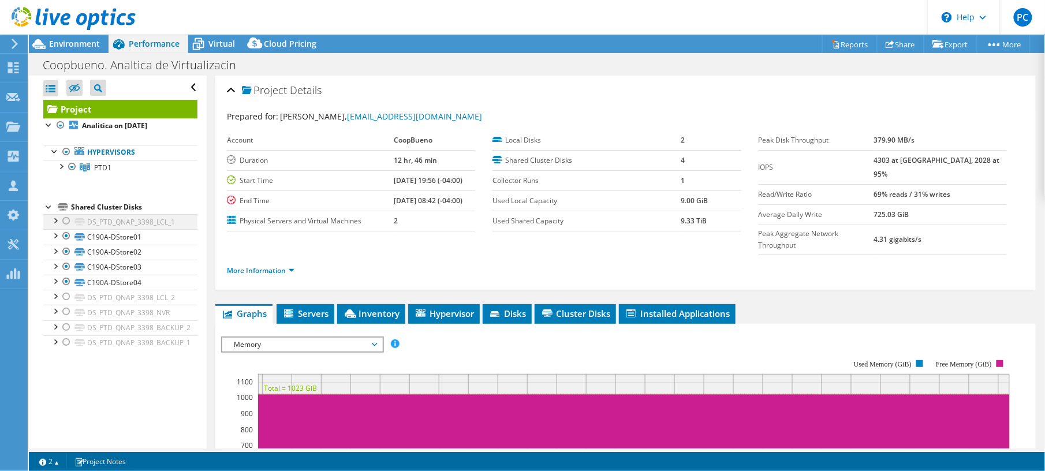
click at [68, 219] on div at bounding box center [67, 221] width 12 height 14
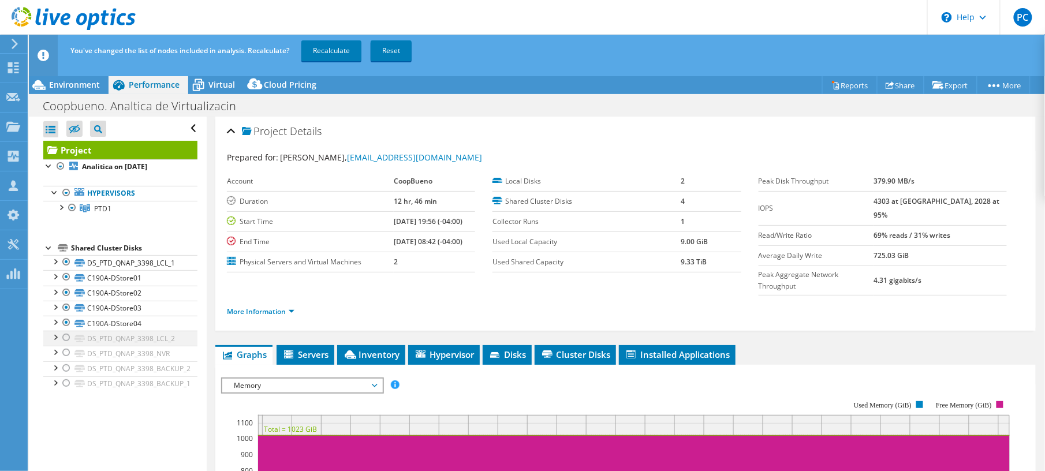
click at [67, 340] on div at bounding box center [67, 338] width 12 height 14
click at [69, 359] on div at bounding box center [67, 353] width 12 height 14
click at [67, 371] on div at bounding box center [67, 368] width 12 height 14
click at [85, 84] on span "Environment" at bounding box center [74, 84] width 51 height 11
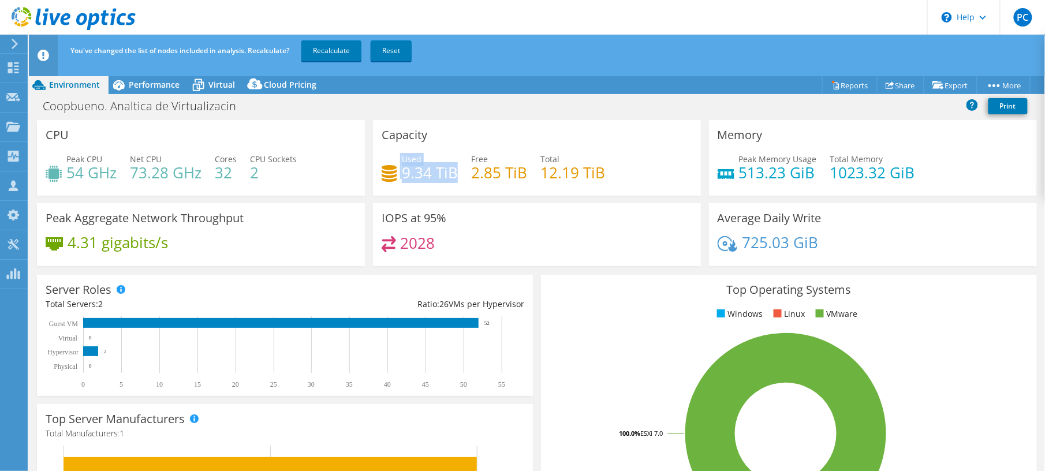
drag, startPoint x: 449, startPoint y: 174, endPoint x: 380, endPoint y: 175, distance: 69.3
click at [381, 175] on div "Used 9.34 TiB" at bounding box center [419, 166] width 76 height 26
drag, startPoint x: 380, startPoint y: 175, endPoint x: 444, endPoint y: 182, distance: 64.4
click at [443, 182] on div "Used 9.34 TiB Free 2.85 TiB Total 12.19 TiB" at bounding box center [536, 172] width 310 height 38
click at [149, 84] on span "Performance" at bounding box center [154, 84] width 51 height 11
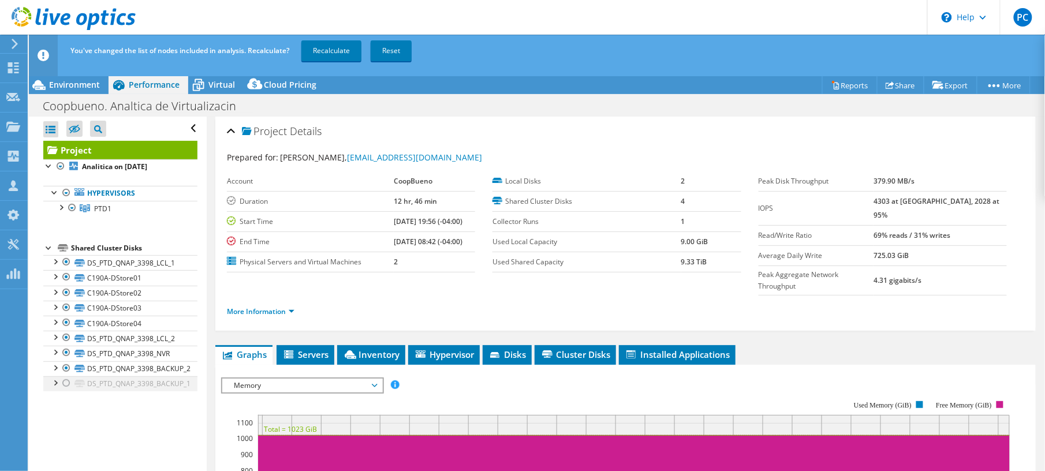
click at [68, 388] on div at bounding box center [67, 383] width 12 height 14
click at [328, 59] on link "Recalculate" at bounding box center [331, 50] width 60 height 21
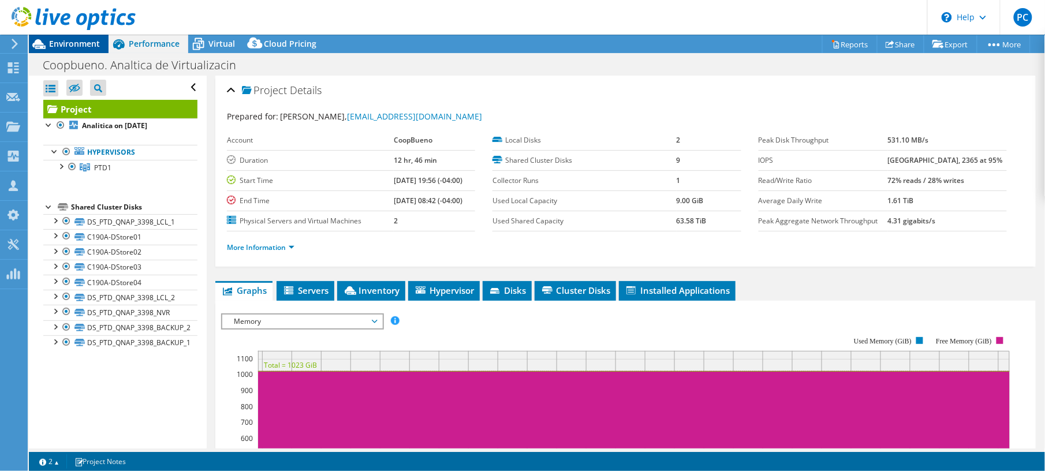
click at [76, 43] on span "Environment" at bounding box center [74, 43] width 51 height 11
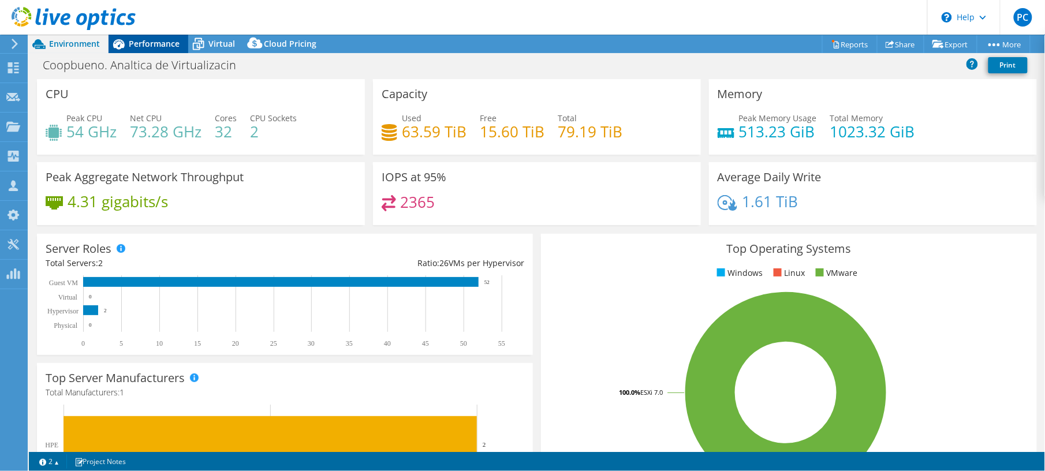
click at [155, 43] on span "Performance" at bounding box center [154, 43] width 51 height 11
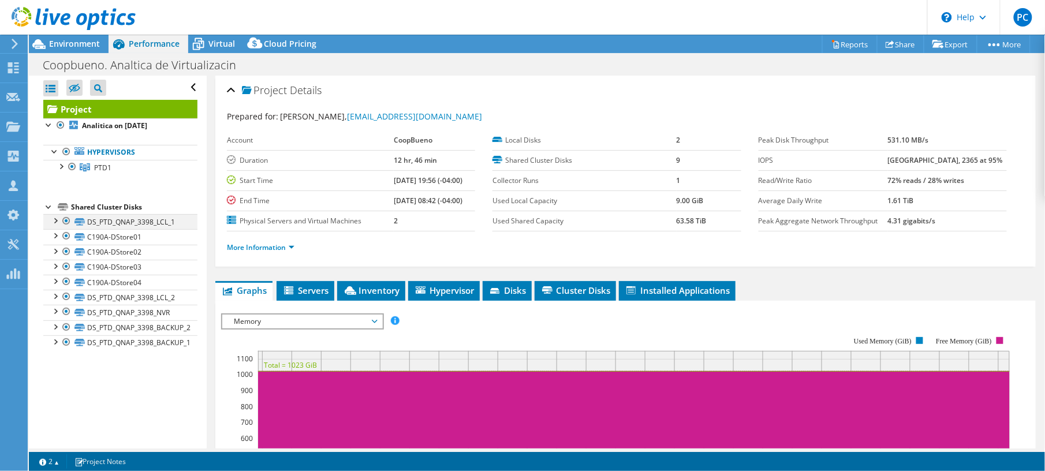
click at [62, 220] on div at bounding box center [67, 221] width 12 height 14
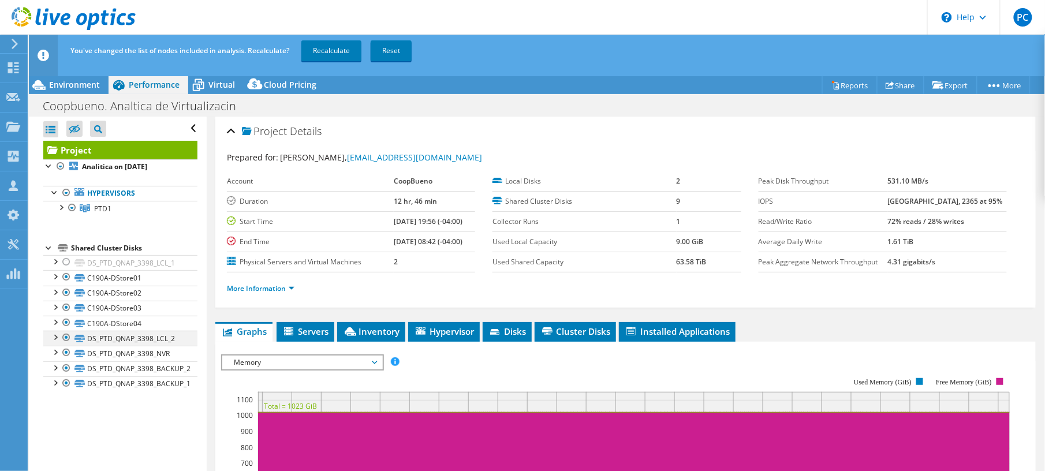
click at [66, 340] on div at bounding box center [67, 338] width 12 height 14
click at [67, 353] on div at bounding box center [67, 353] width 12 height 14
click at [65, 371] on div at bounding box center [67, 368] width 12 height 14
click at [63, 386] on div at bounding box center [67, 383] width 12 height 14
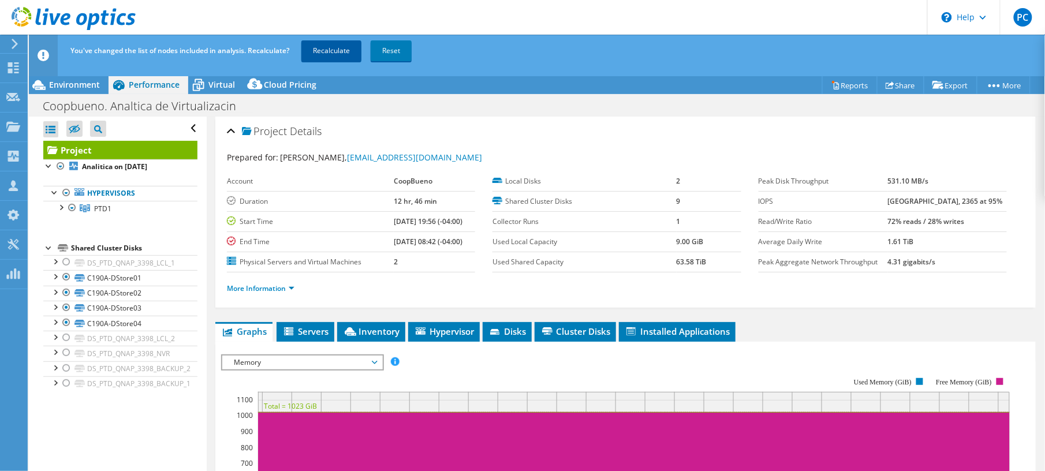
click at [347, 54] on link "Recalculate" at bounding box center [331, 50] width 60 height 21
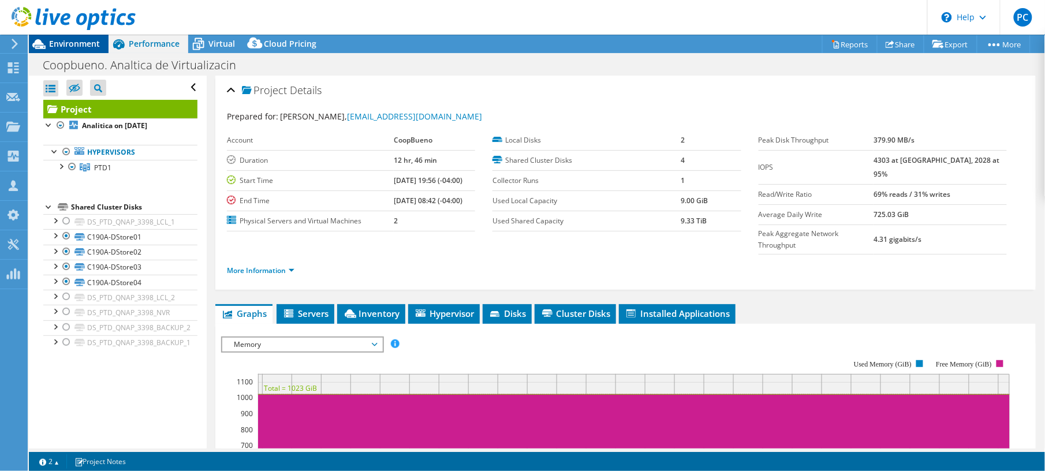
click at [81, 48] on span "Environment" at bounding box center [74, 43] width 51 height 11
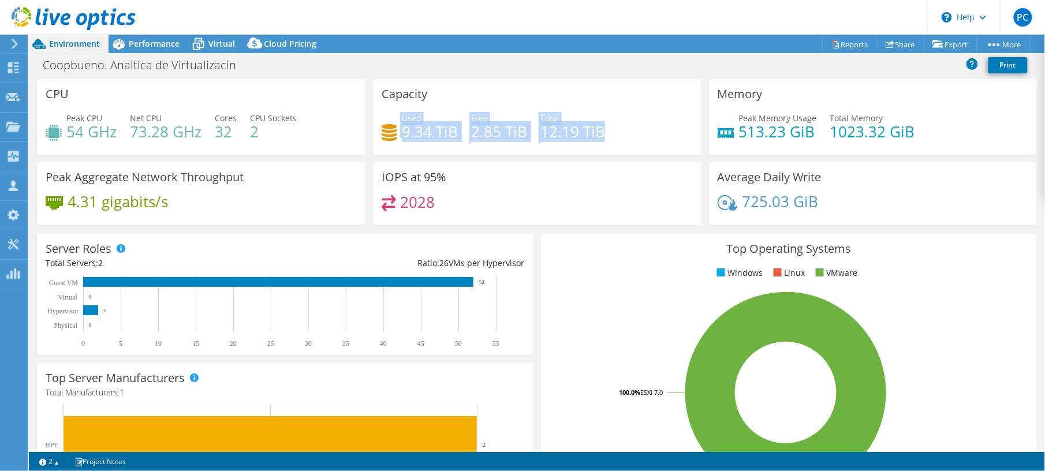
drag, startPoint x: 602, startPoint y: 132, endPoint x: 375, endPoint y: 121, distance: 228.2
click at [375, 121] on div "Capacity Used 9.34 TiB Free 2.85 TiB Total 12.19 TiB" at bounding box center [537, 117] width 328 height 76
click at [566, 146] on div "Used 9.34 TiB Free 2.85 TiB Total 12.19 TiB" at bounding box center [536, 131] width 310 height 38
drag, startPoint x: 599, startPoint y: 135, endPoint x: 377, endPoint y: 90, distance: 226.7
click at [377, 90] on div "Capacity Used 9.34 TiB Free 2.85 TiB Total 12.19 TiB" at bounding box center [537, 117] width 328 height 76
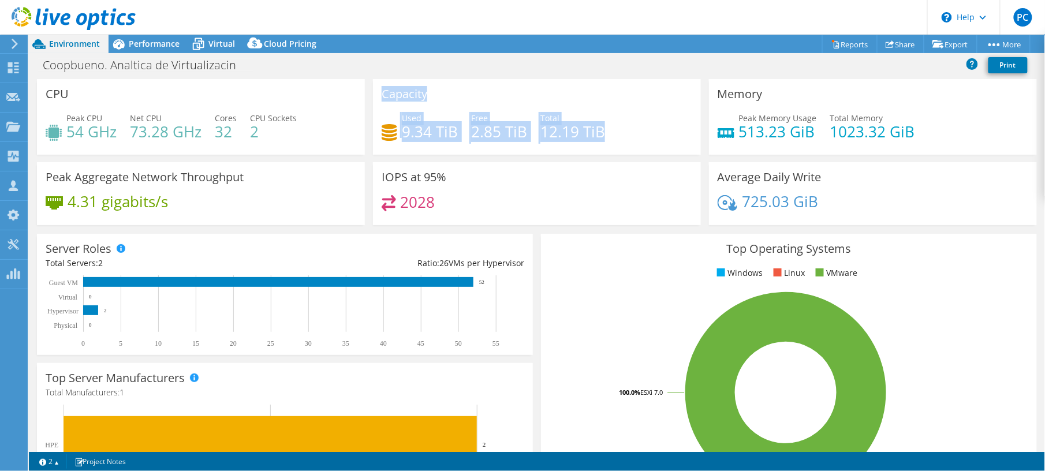
drag, startPoint x: 377, startPoint y: 90, endPoint x: 469, endPoint y: 134, distance: 101.7
click at [471, 134] on h4 "2.85 TiB" at bounding box center [499, 131] width 56 height 13
drag, startPoint x: 608, startPoint y: 139, endPoint x: 377, endPoint y: 95, distance: 235.0
click at [377, 95] on div "Capacity Used 9.34 TiB Free 2.85 TiB Total 12.19 TiB" at bounding box center [537, 117] width 328 height 76
drag, startPoint x: 377, startPoint y: 95, endPoint x: 515, endPoint y: 155, distance: 149.9
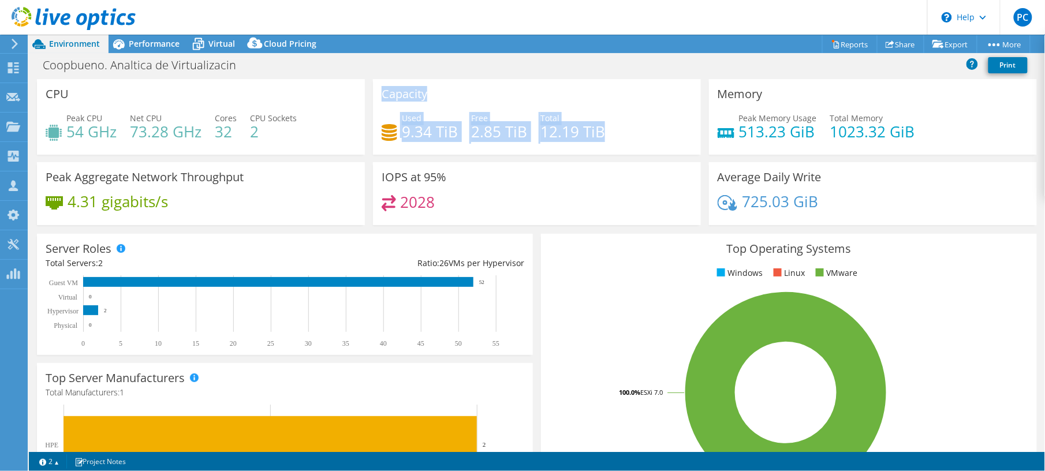
click at [515, 155] on div "Capacity Used 9.34 TiB Free 2.85 TiB Total 12.19 TiB" at bounding box center [537, 117] width 328 height 76
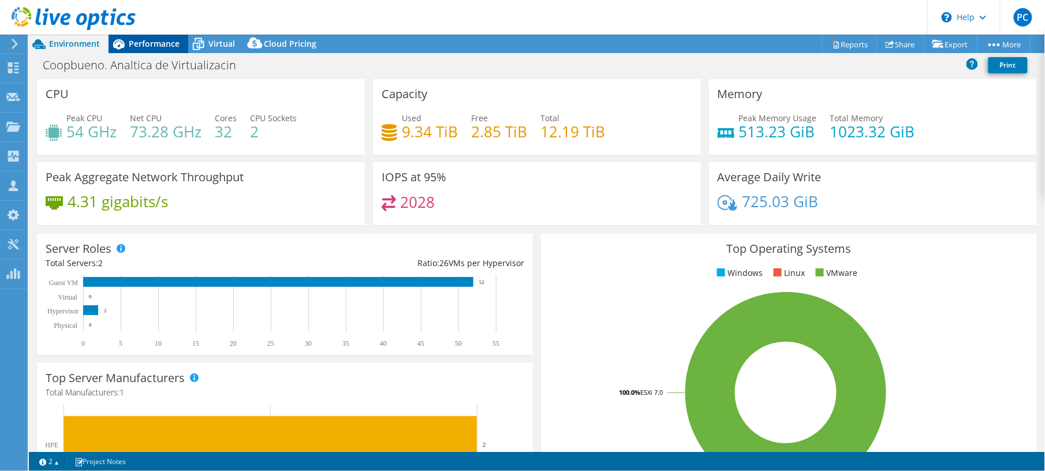
click at [154, 48] on span "Performance" at bounding box center [154, 43] width 51 height 11
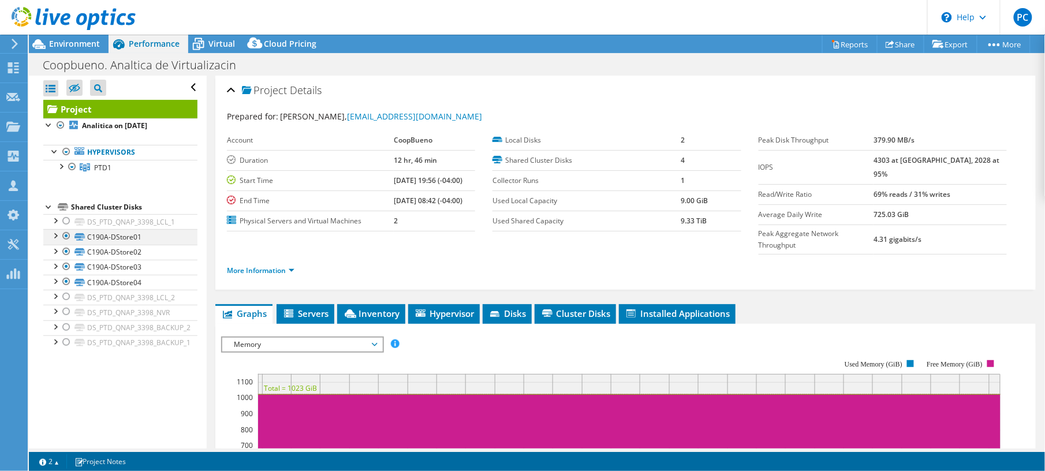
click at [68, 236] on div at bounding box center [67, 236] width 12 height 14
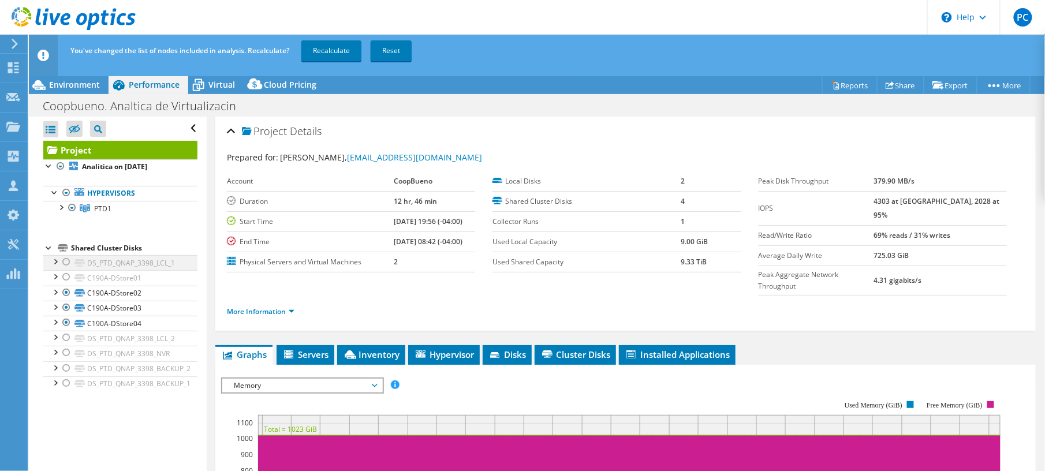
click at [68, 252] on icon at bounding box center [63, 248] width 10 height 8
click at [70, 289] on div at bounding box center [67, 293] width 12 height 14
click at [68, 305] on div at bounding box center [67, 308] width 12 height 14
click at [66, 322] on div at bounding box center [67, 323] width 12 height 14
click at [68, 262] on div at bounding box center [67, 262] width 12 height 14
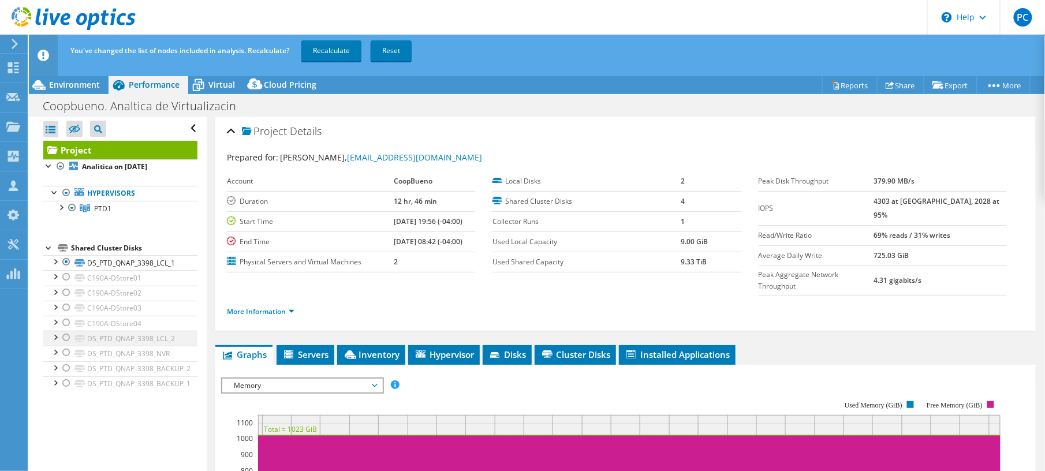
click at [66, 338] on div at bounding box center [67, 338] width 12 height 14
click at [65, 357] on div at bounding box center [67, 353] width 12 height 14
click at [65, 367] on div at bounding box center [67, 368] width 12 height 14
click at [65, 383] on div at bounding box center [67, 383] width 12 height 14
click at [342, 49] on link "Recalculate" at bounding box center [331, 50] width 60 height 21
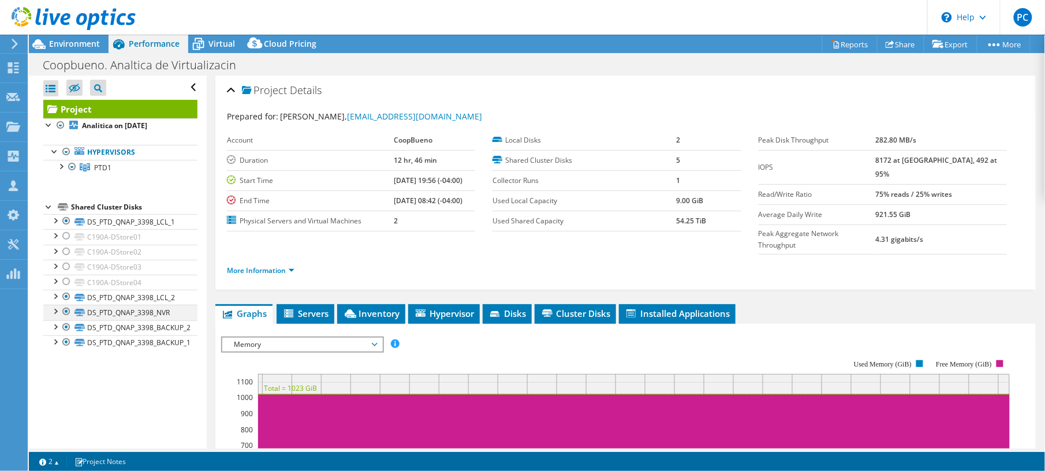
click at [68, 316] on div at bounding box center [67, 312] width 12 height 14
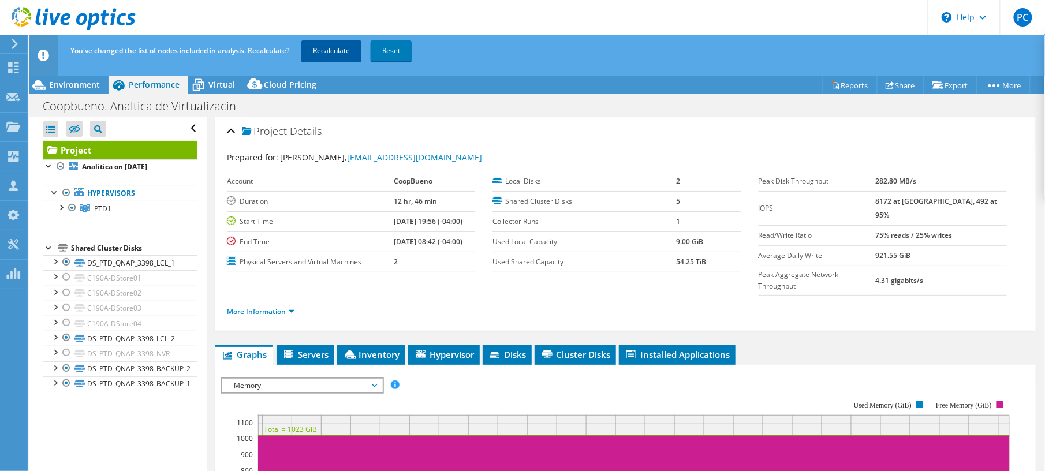
click at [320, 50] on link "Recalculate" at bounding box center [331, 50] width 60 height 21
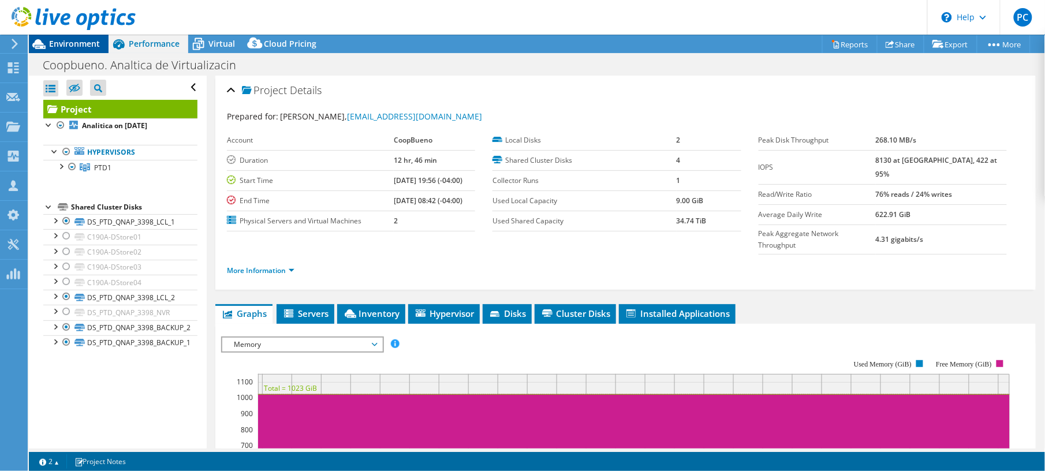
click at [80, 42] on span "Environment" at bounding box center [74, 43] width 51 height 11
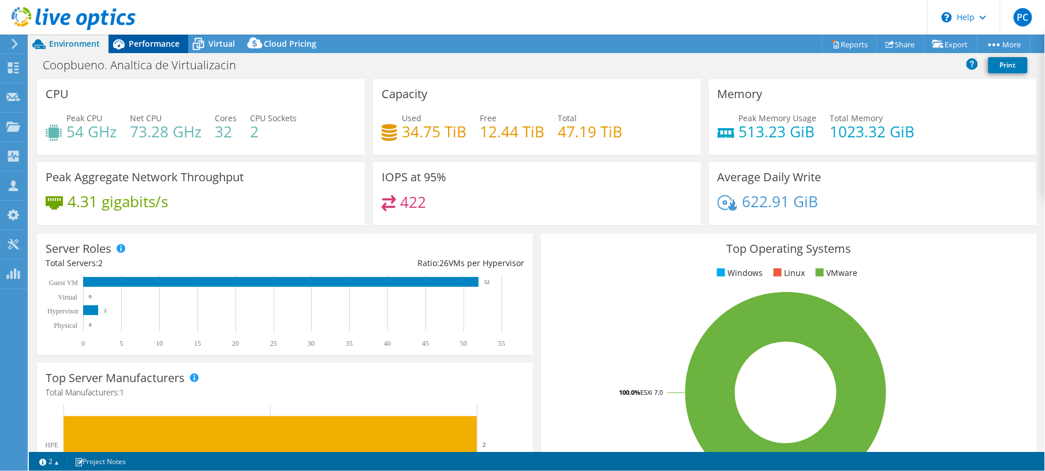
click at [140, 46] on span "Performance" at bounding box center [154, 43] width 51 height 11
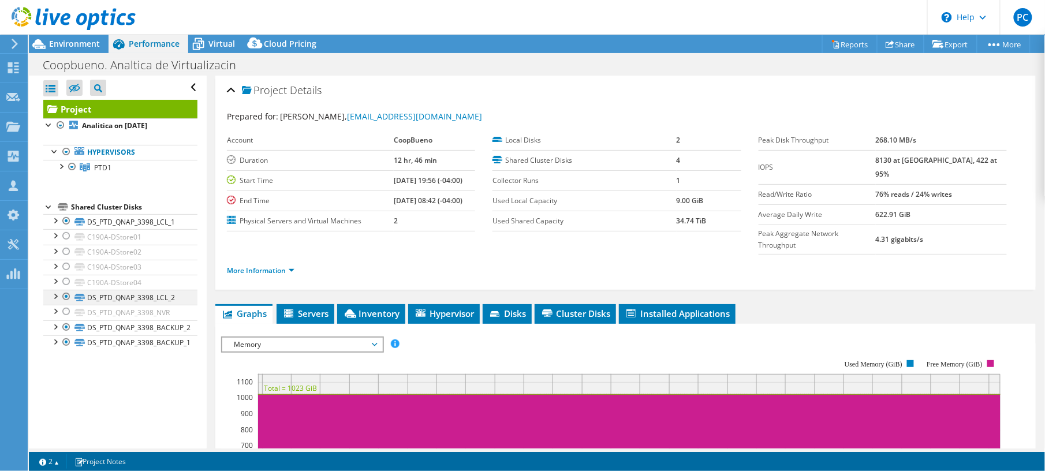
click at [65, 298] on div at bounding box center [67, 297] width 12 height 14
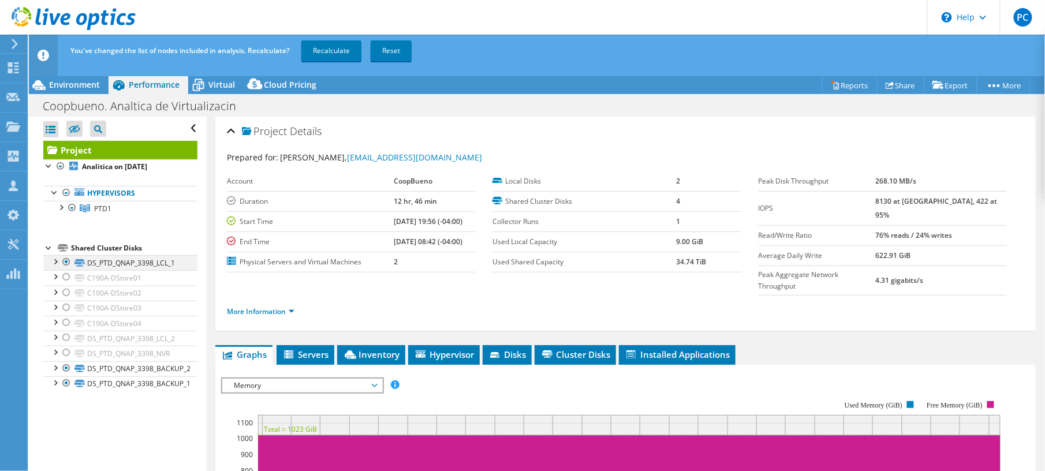
click at [63, 263] on div at bounding box center [67, 262] width 12 height 14
click at [65, 372] on div at bounding box center [67, 368] width 12 height 14
click at [68, 387] on div at bounding box center [67, 383] width 12 height 14
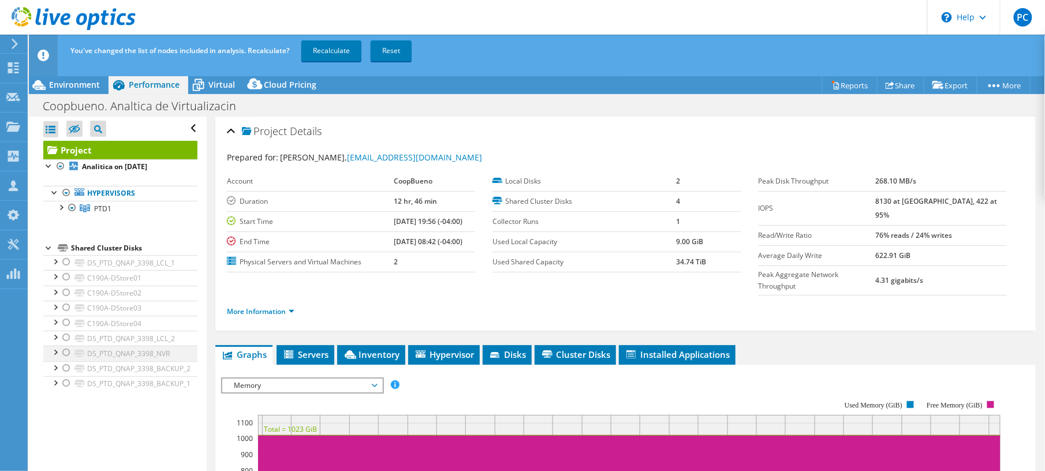
click at [67, 356] on div at bounding box center [67, 353] width 12 height 14
click at [343, 51] on link "Recalculate" at bounding box center [331, 50] width 60 height 21
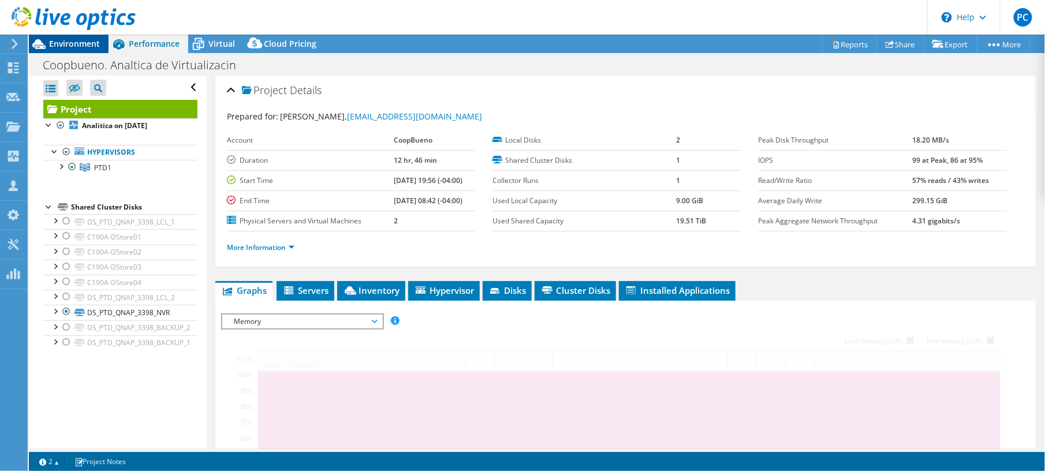
click at [82, 40] on span "Environment" at bounding box center [74, 43] width 51 height 11
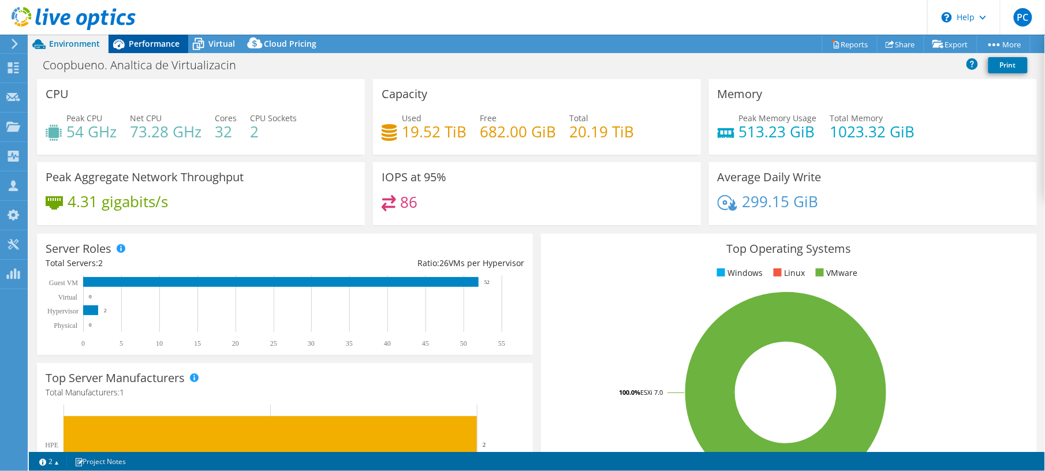
click at [160, 50] on div "Performance" at bounding box center [148, 44] width 80 height 18
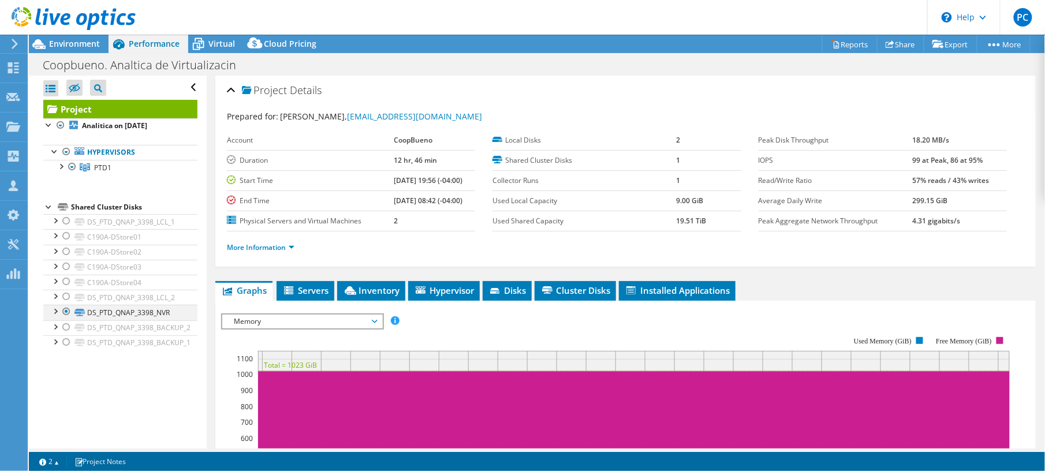
click at [63, 313] on div at bounding box center [67, 312] width 12 height 14
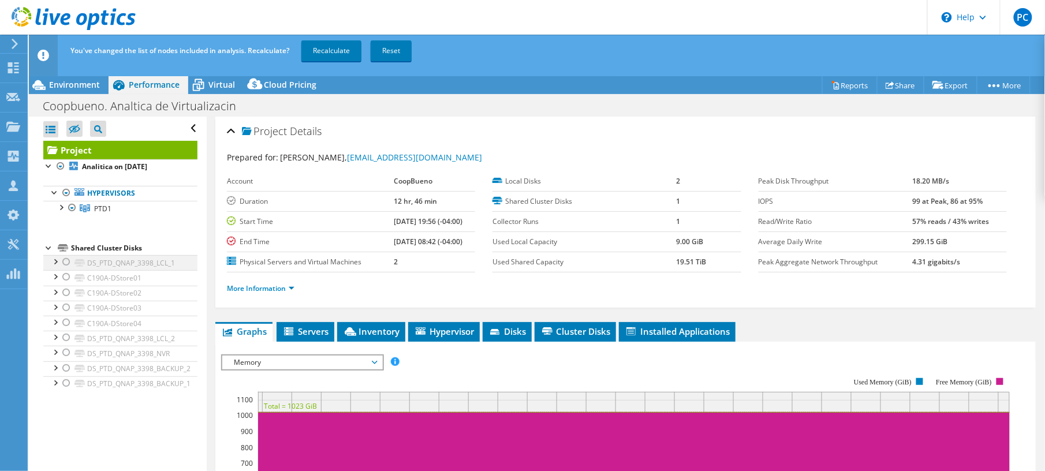
click at [68, 261] on div at bounding box center [67, 262] width 12 height 14
click at [65, 342] on div at bounding box center [67, 338] width 12 height 14
click at [65, 370] on div at bounding box center [67, 368] width 12 height 14
click at [61, 386] on div at bounding box center [67, 383] width 12 height 14
click at [326, 38] on div "You've changed the list of nodes included in analysis. Recalculate? Recalculate…" at bounding box center [558, 51] width 981 height 32
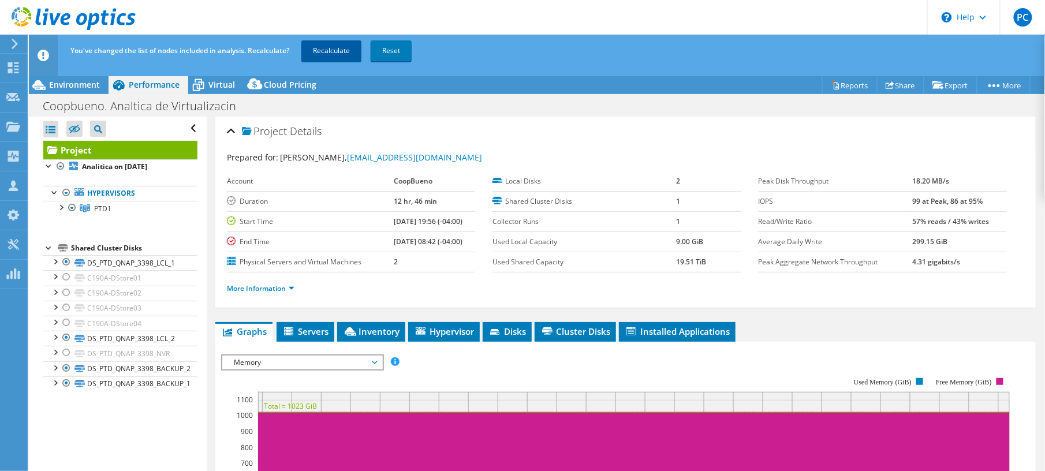
click at [321, 51] on link "Recalculate" at bounding box center [331, 50] width 60 height 21
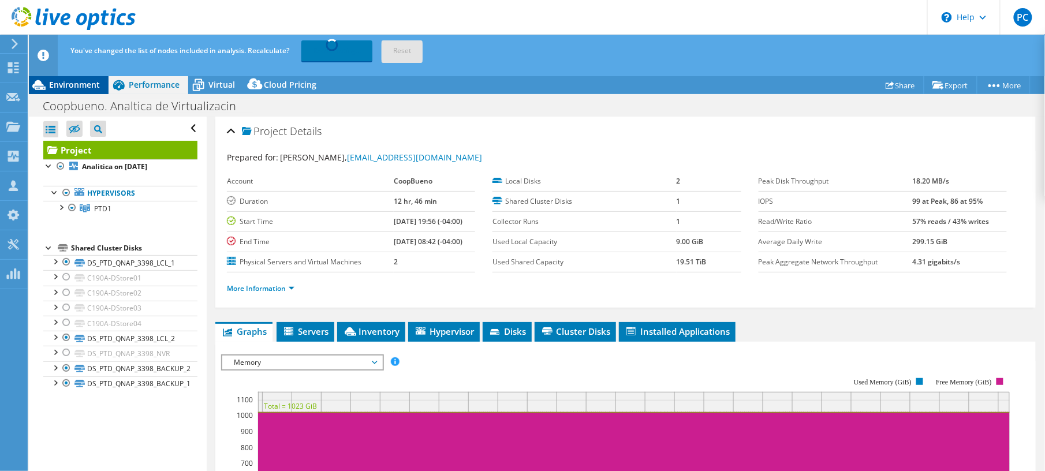
click at [79, 79] on span "Environment" at bounding box center [74, 84] width 51 height 11
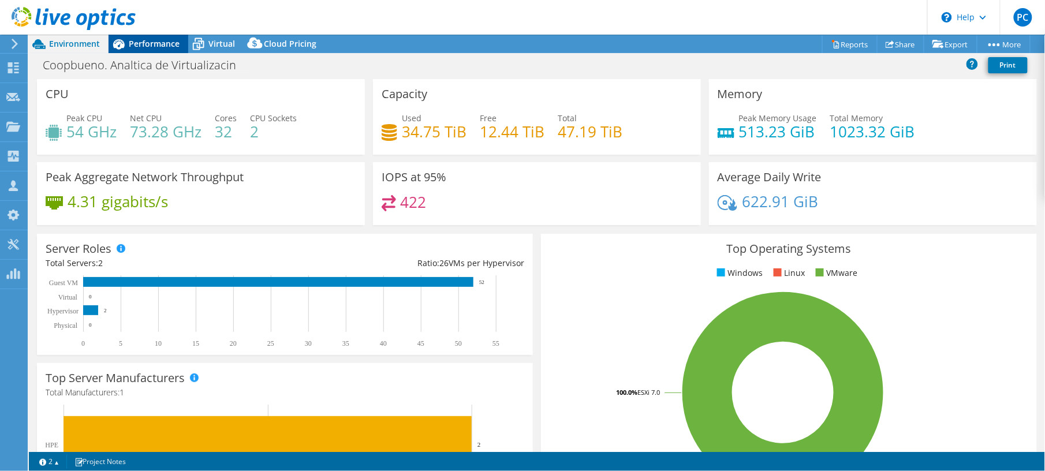
click at [125, 46] on icon at bounding box center [118, 44] width 20 height 20
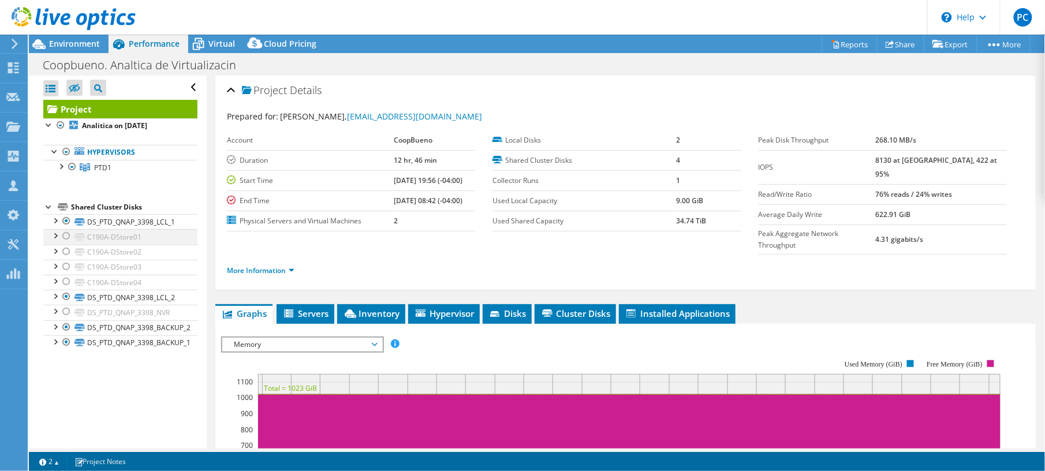
click at [63, 235] on div at bounding box center [67, 236] width 12 height 14
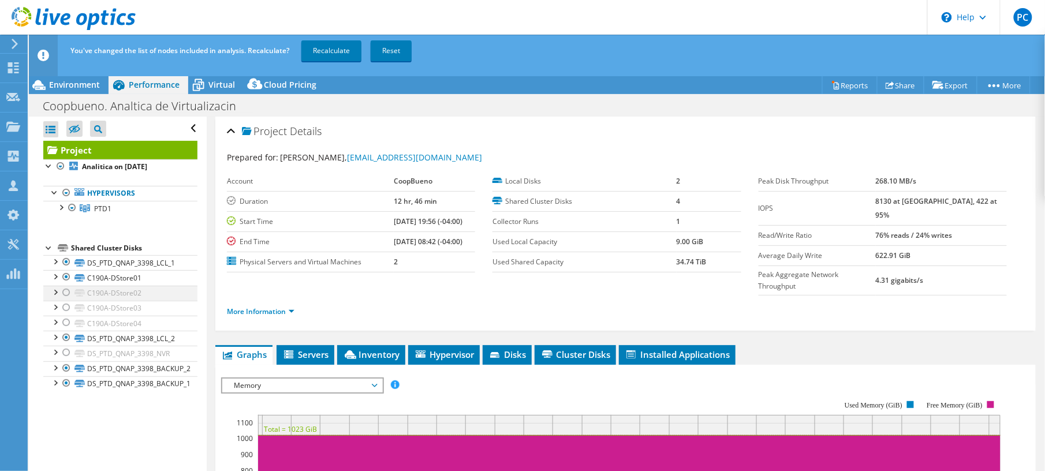
click at [63, 295] on div at bounding box center [67, 293] width 12 height 14
drag, startPoint x: 67, startPoint y: 310, endPoint x: 68, endPoint y: 316, distance: 6.5
click at [68, 312] on div at bounding box center [67, 308] width 12 height 14
click at [65, 324] on div at bounding box center [67, 323] width 12 height 14
click at [68, 358] on div at bounding box center [67, 353] width 12 height 14
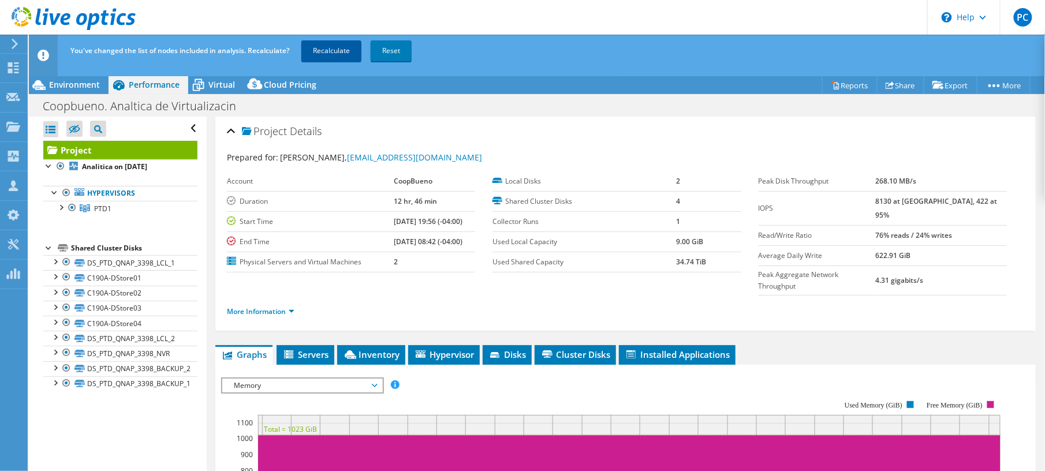
click at [337, 51] on link "Recalculate" at bounding box center [331, 50] width 60 height 21
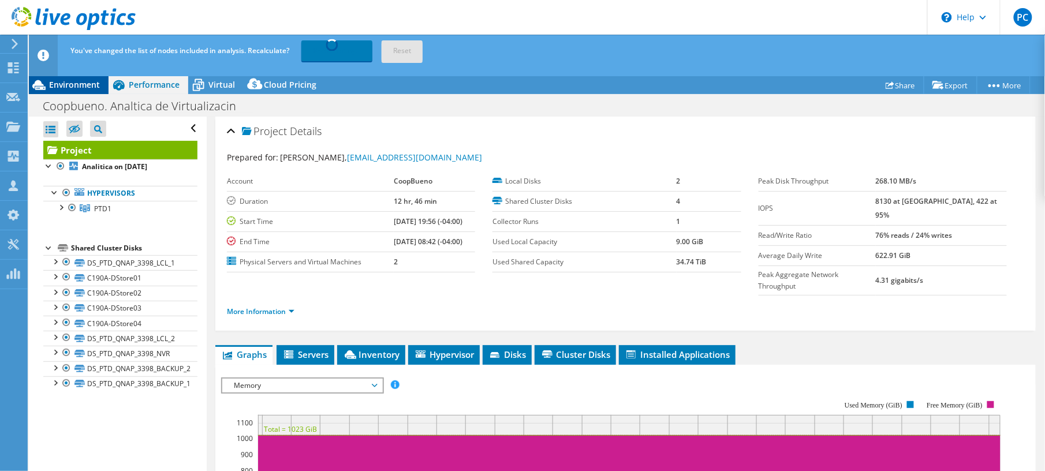
click at [85, 83] on span "Environment" at bounding box center [74, 84] width 51 height 11
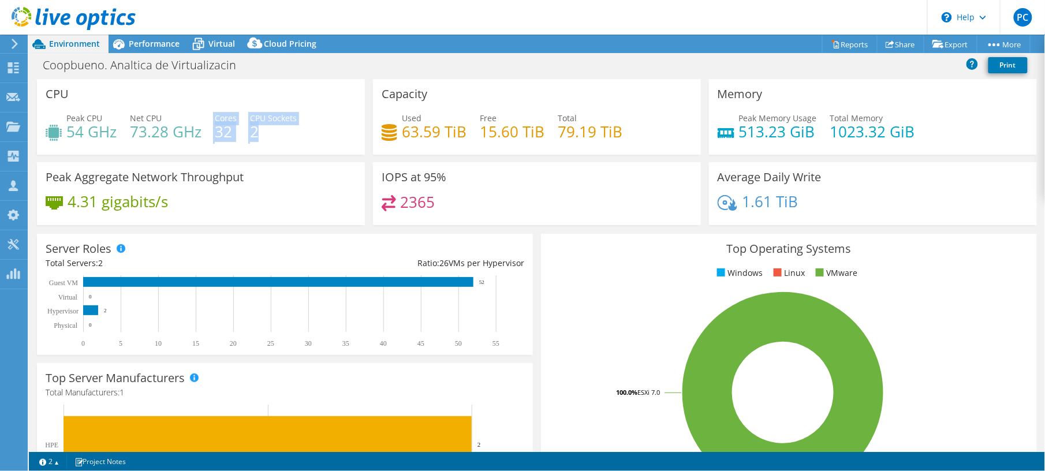
drag, startPoint x: 213, startPoint y: 130, endPoint x: 257, endPoint y: 129, distance: 43.9
click at [257, 129] on div "Peak CPU 54 GHz Net CPU 73.28 GHz Cores 32 CPU Sockets 2" at bounding box center [201, 131] width 310 height 38
drag, startPoint x: 257, startPoint y: 129, endPoint x: 249, endPoint y: 132, distance: 8.0
click at [252, 132] on h4 "2" at bounding box center [273, 131] width 47 height 13
click at [241, 134] on div "Peak CPU 54 GHz Net CPU 73.28 GHz Cores 32 CPU Sockets 2" at bounding box center [201, 131] width 310 height 38
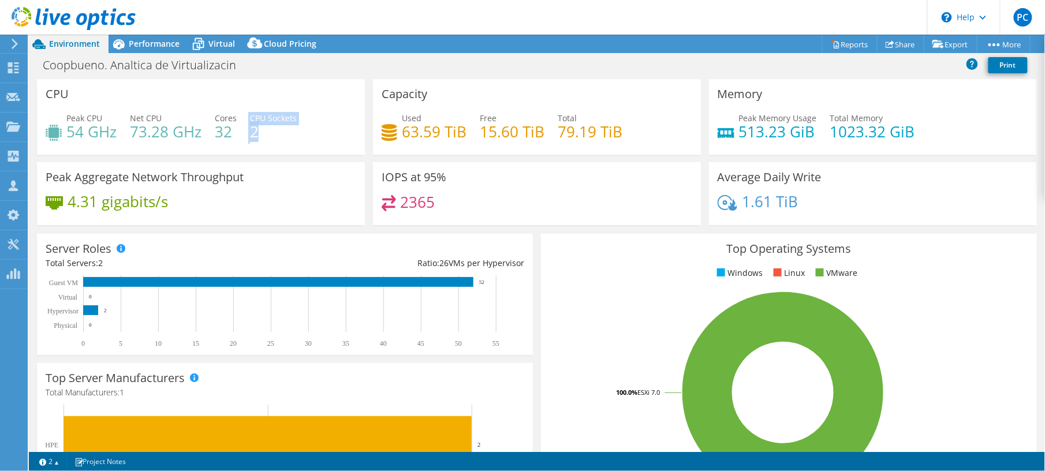
drag, startPoint x: 259, startPoint y: 130, endPoint x: 236, endPoint y: 130, distance: 22.5
click at [236, 130] on div "Peak CPU 54 GHz Net CPU 73.28 GHz Cores 32 CPU Sockets 2" at bounding box center [201, 131] width 310 height 38
drag, startPoint x: 236, startPoint y: 130, endPoint x: 224, endPoint y: 132, distance: 12.2
click at [226, 130] on h4 "32" at bounding box center [226, 131] width 22 height 13
drag, startPoint x: 259, startPoint y: 130, endPoint x: 231, endPoint y: 132, distance: 28.4
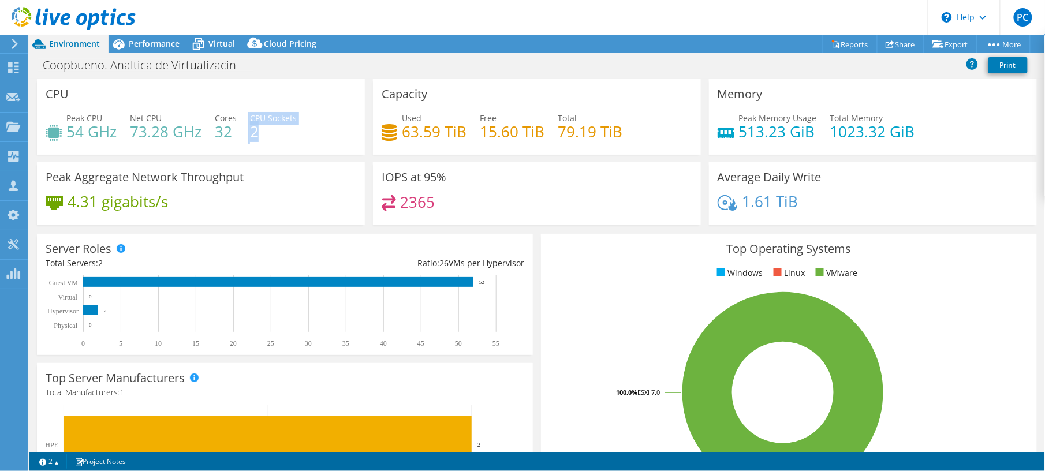
click at [231, 132] on div "Peak CPU 54 GHz Net CPU 73.28 GHz Cores 32 CPU Sockets 2" at bounding box center [201, 131] width 310 height 38
click at [294, 141] on div "Peak CPU 54 GHz Net CPU 73.28 GHz Cores 32 CPU Sockets 2" at bounding box center [201, 131] width 310 height 38
click at [218, 50] on div "Virtual" at bounding box center [215, 44] width 55 height 18
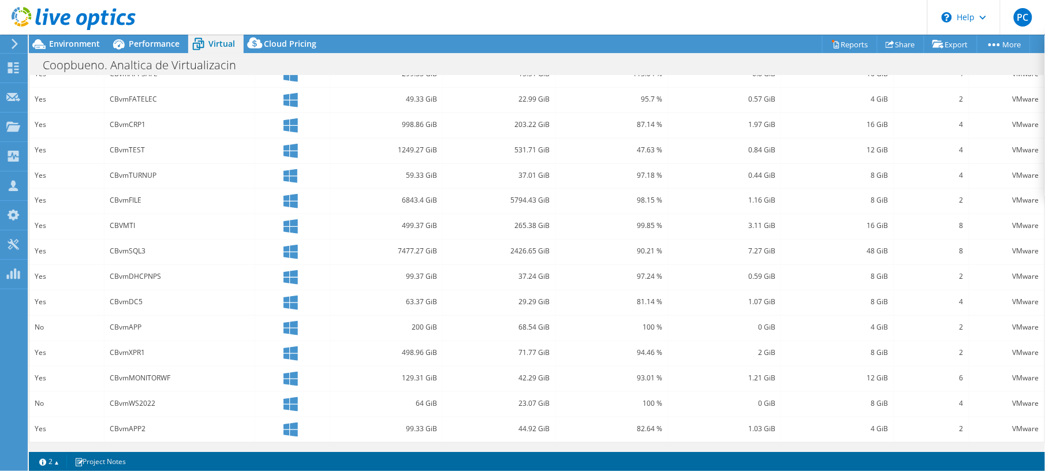
scroll to position [229, 0]
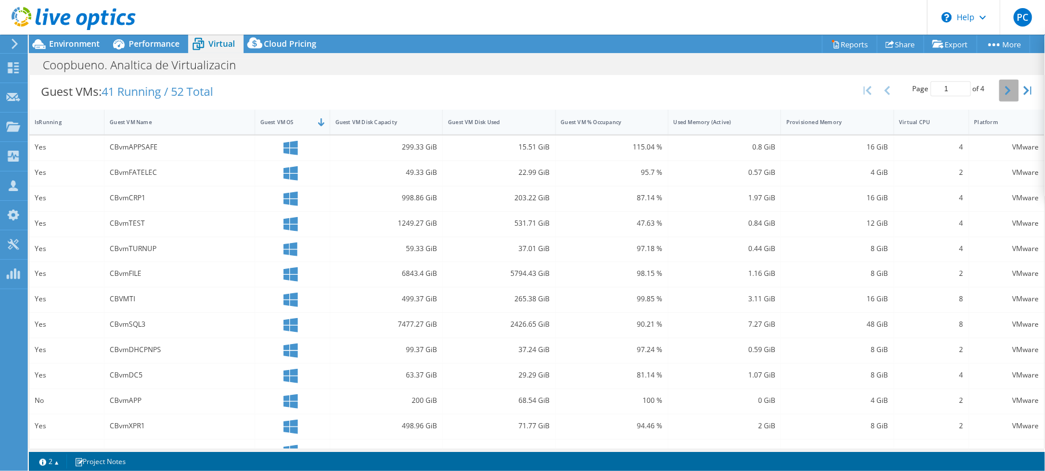
click at [1000, 95] on button "button" at bounding box center [1009, 91] width 20 height 22
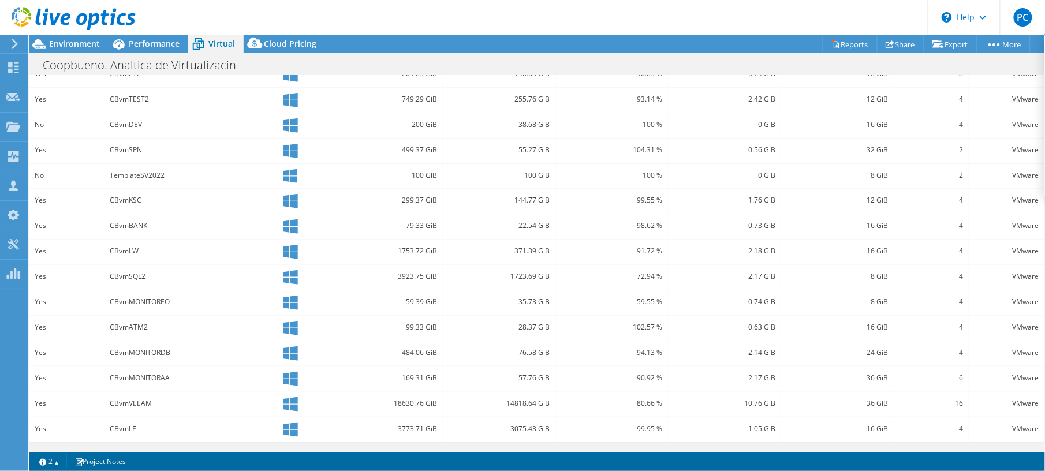
scroll to position [152, 0]
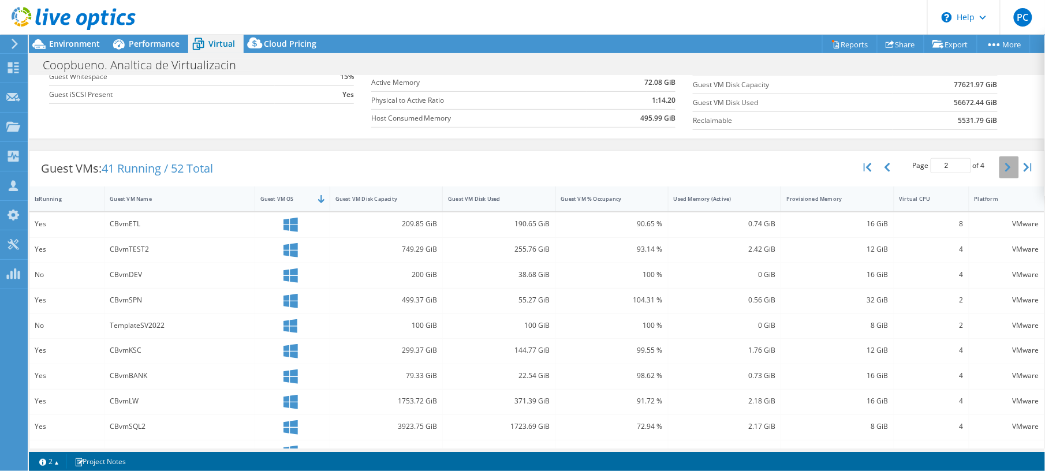
click at [1000, 175] on button "button" at bounding box center [1009, 167] width 20 height 22
type input "3"
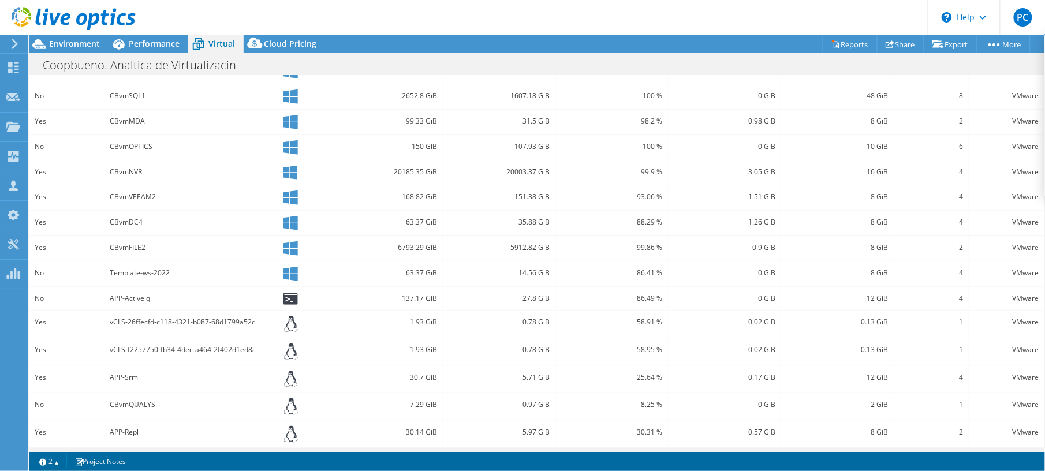
scroll to position [229, 0]
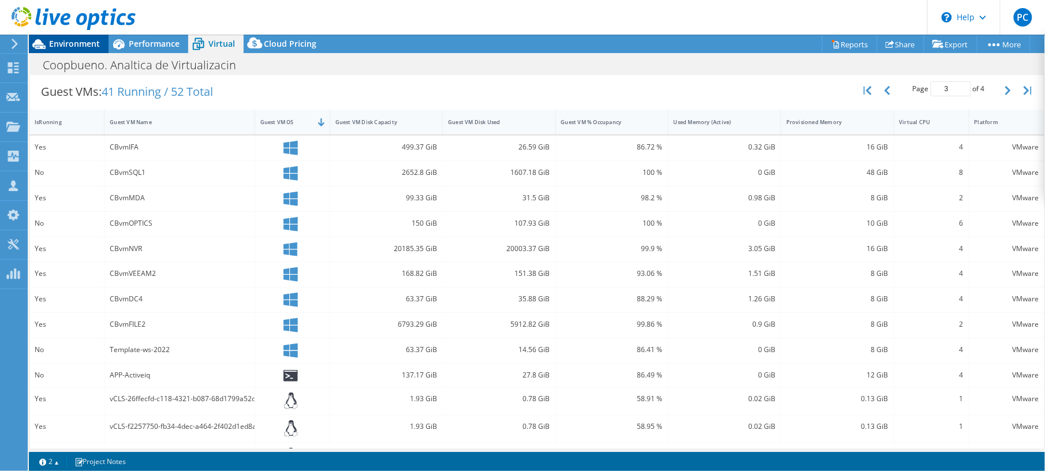
click at [77, 42] on span "Environment" at bounding box center [74, 43] width 51 height 11
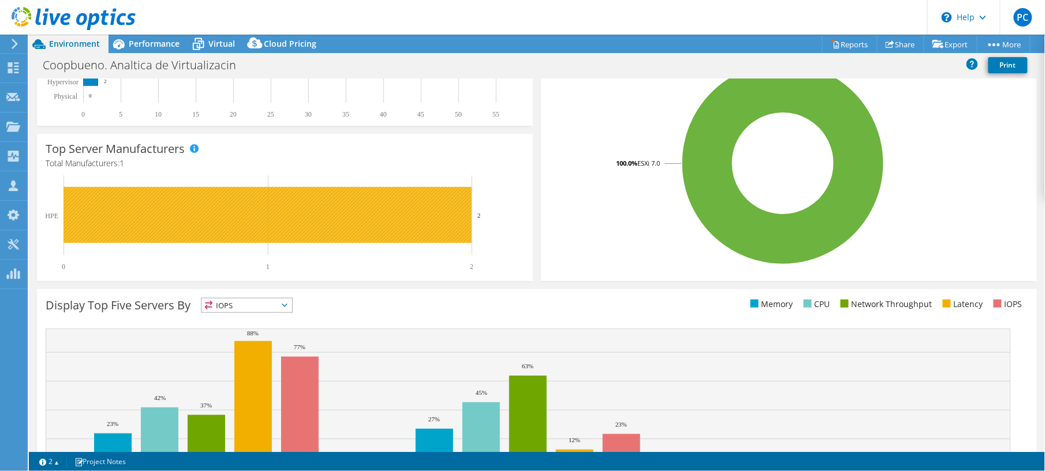
scroll to position [0, 0]
